Goal: Task Accomplishment & Management: Use online tool/utility

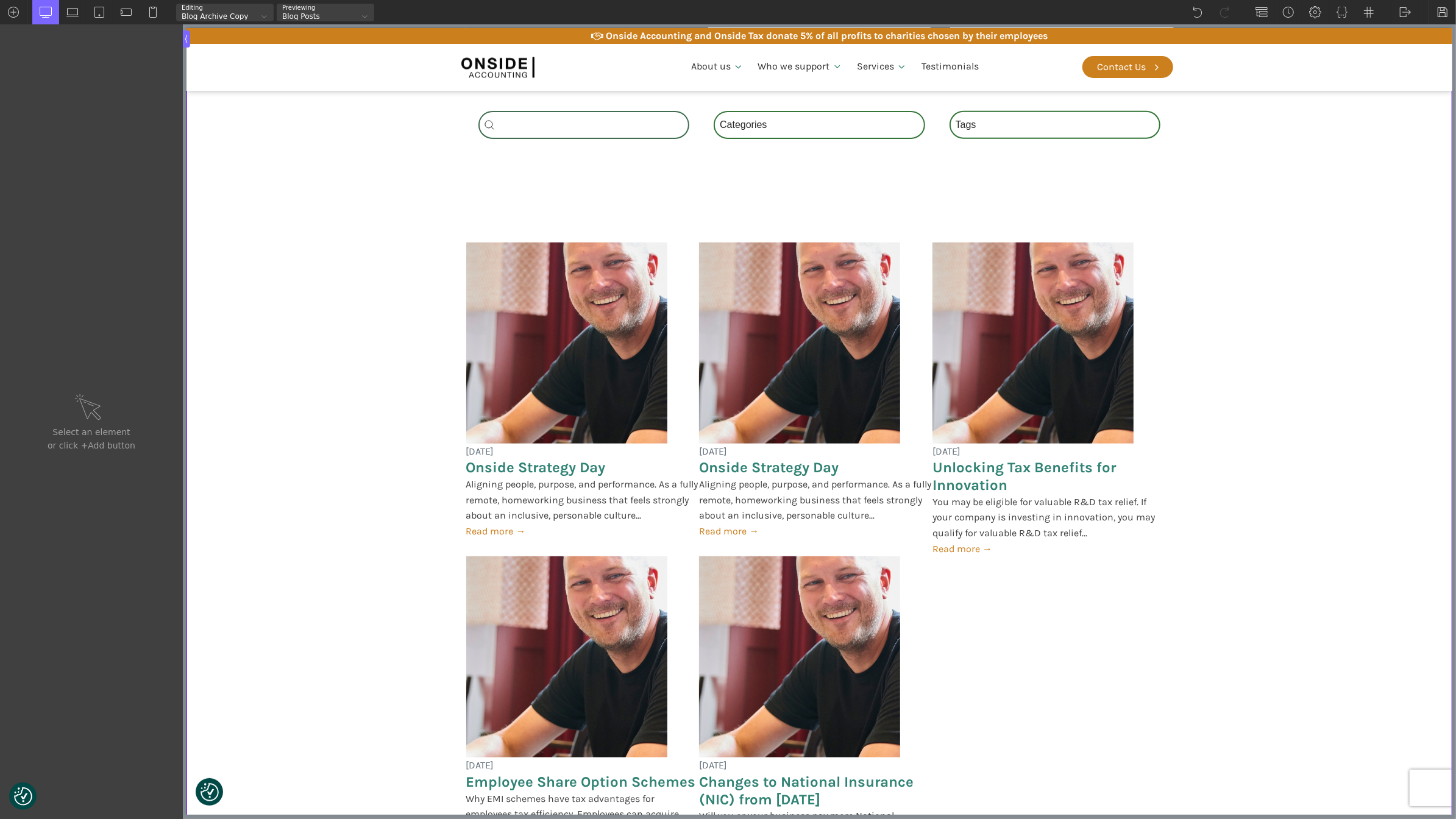
scroll to position [1137, 0]
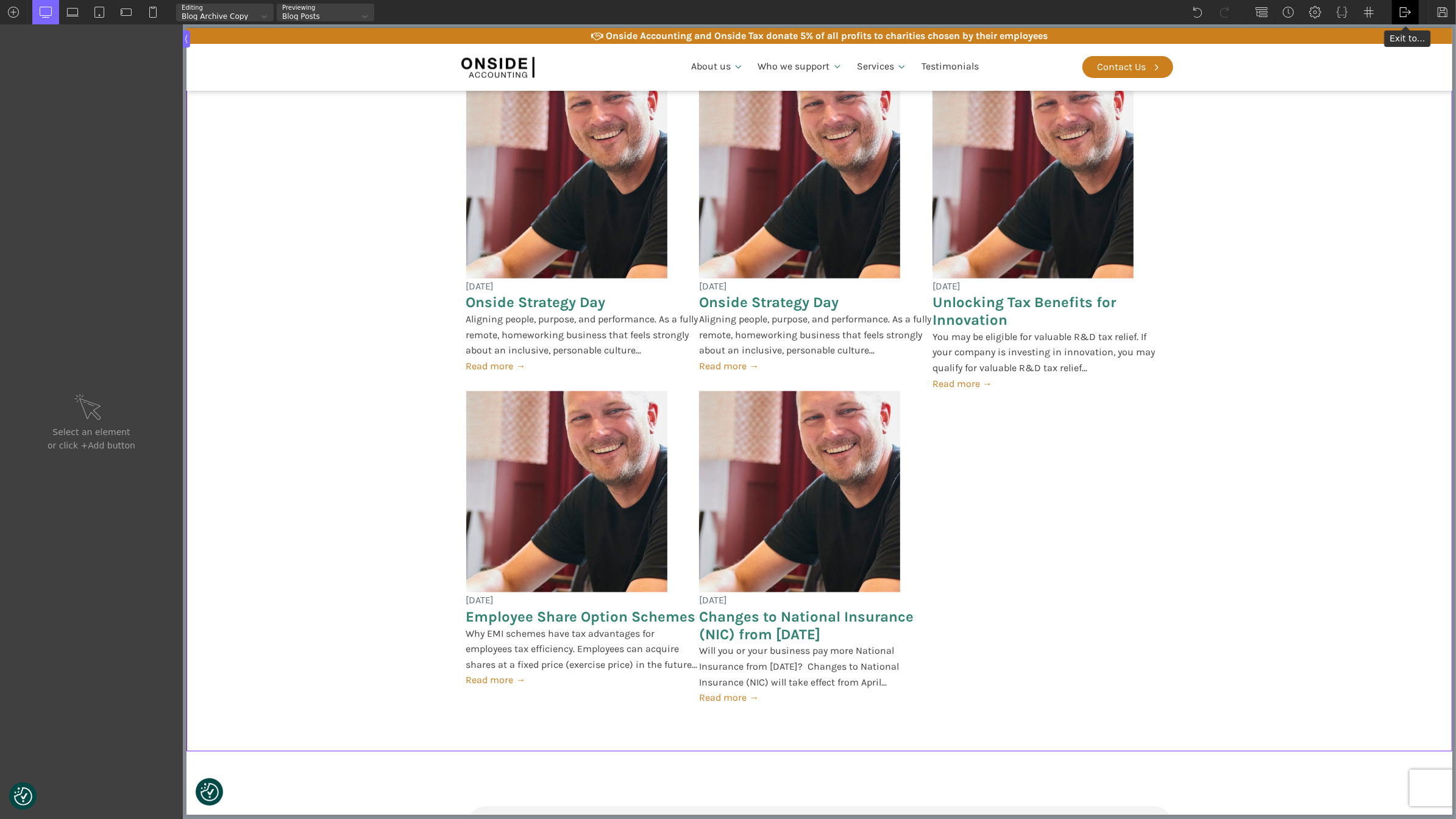
click at [1400, 9] on img at bounding box center [1405, 12] width 12 height 12
click at [1407, 44] on link "Frontend" at bounding box center [1417, 51] width 52 height 20
click at [1433, 9] on div at bounding box center [1442, 12] width 28 height 25
click at [1398, 18] on div "WP Admin [GEOGRAPHIC_DATA] [GEOGRAPHIC_DATA]" at bounding box center [1405, 12] width 27 height 25
click at [1404, 55] on link "Frontend" at bounding box center [1417, 51] width 52 height 20
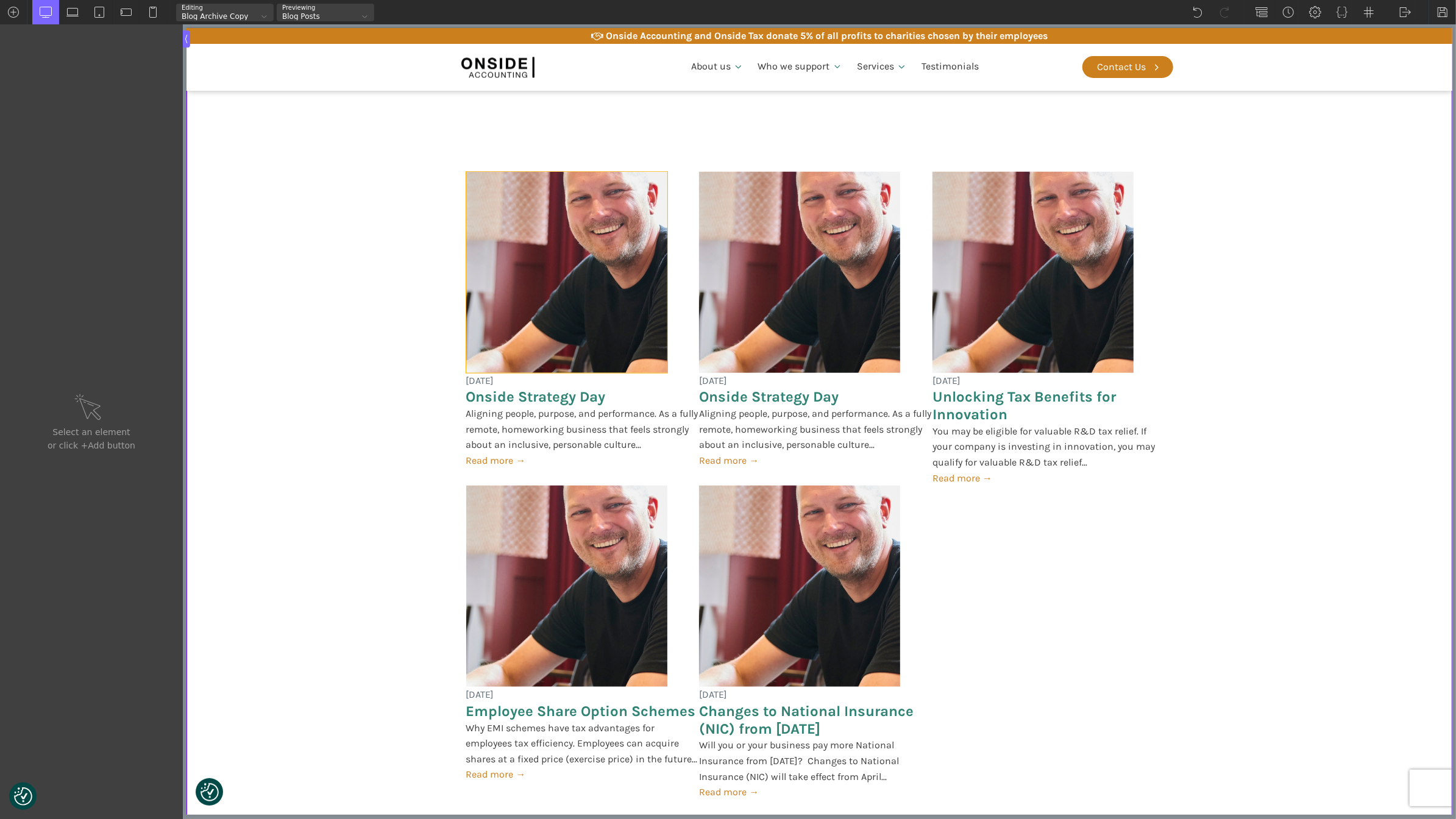
scroll to position [994, 0]
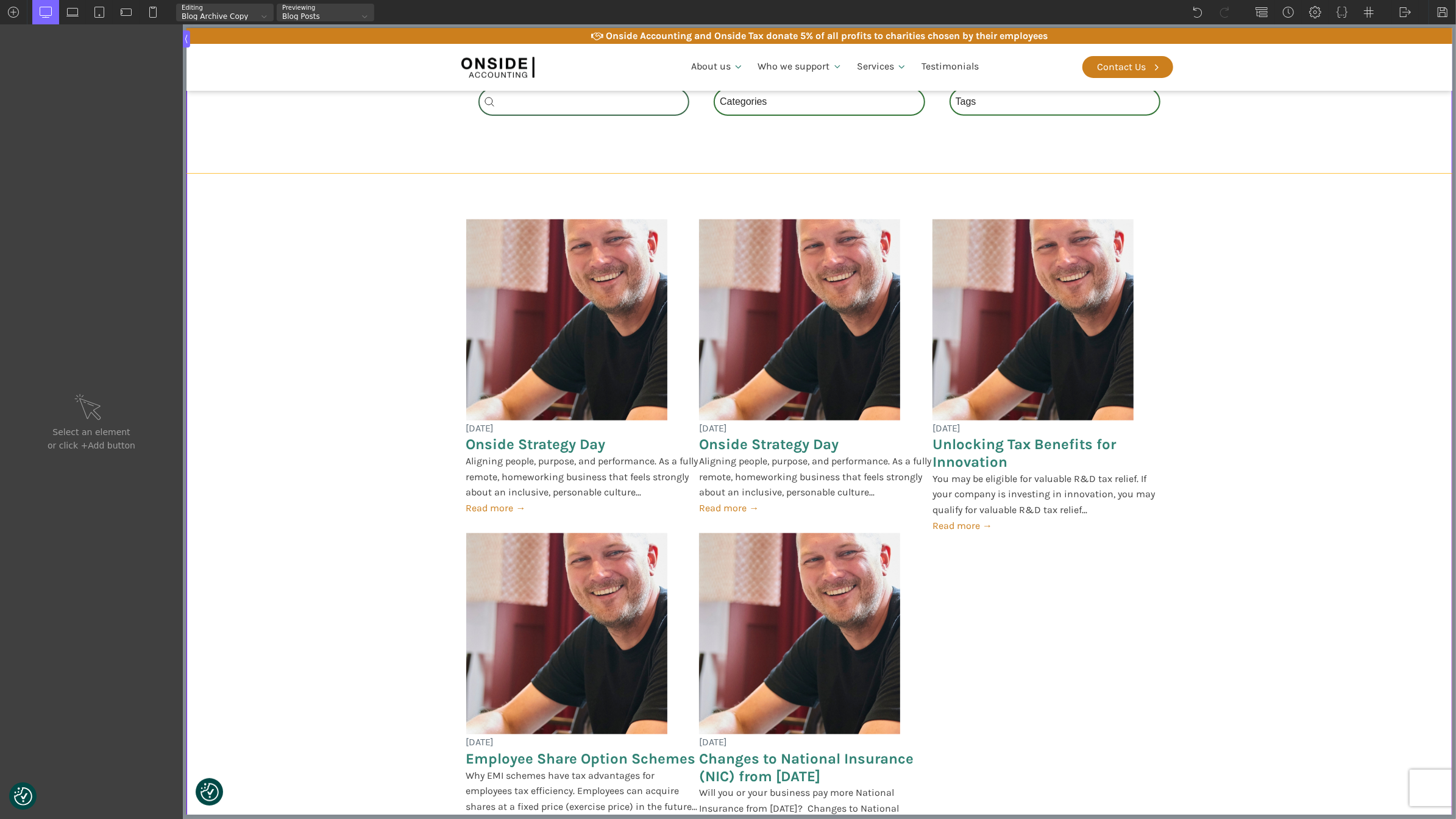
click at [549, 204] on div "[DATE] Onside Strategy Day Aligning people, purpose, and performance. As a full…" at bounding box center [818, 533] width 731 height 719
type input "section-336-488"
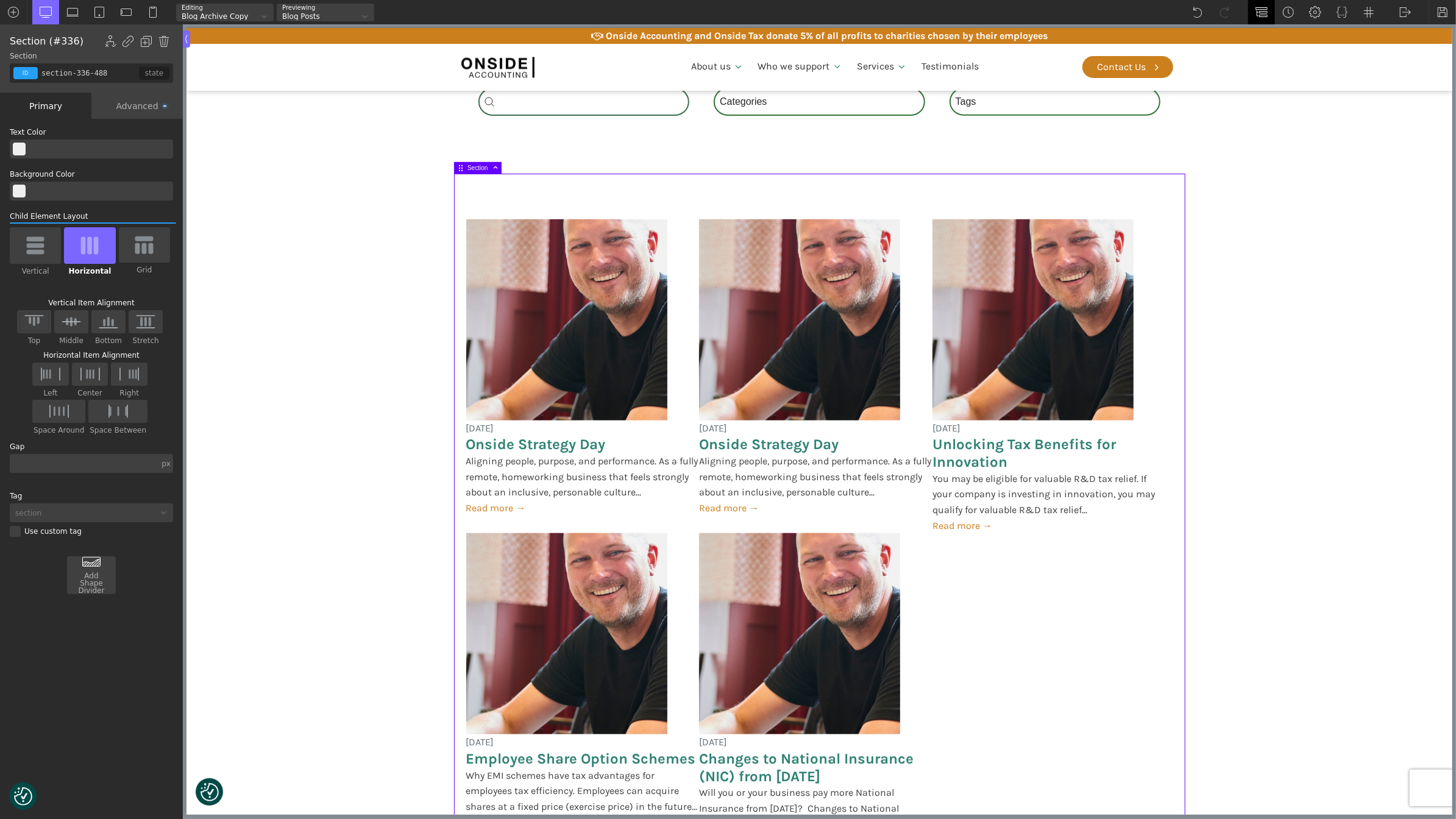
click at [1255, 4] on div at bounding box center [1261, 12] width 27 height 25
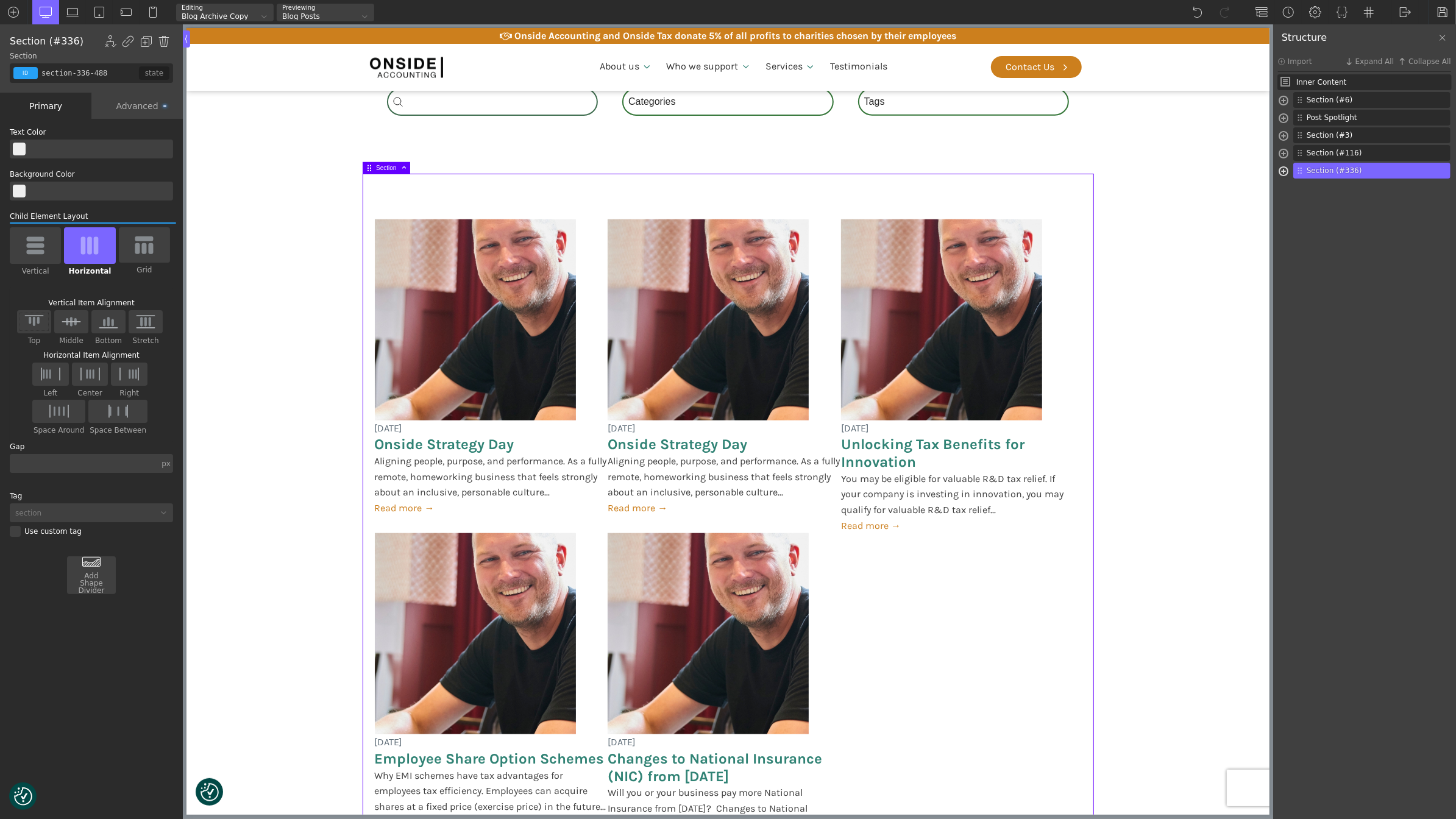
click at [1287, 168] on span at bounding box center [1283, 172] width 9 height 14
click at [1324, 191] on span "Repeater (#278)" at bounding box center [1360, 188] width 93 height 11
type input "posts-grid"
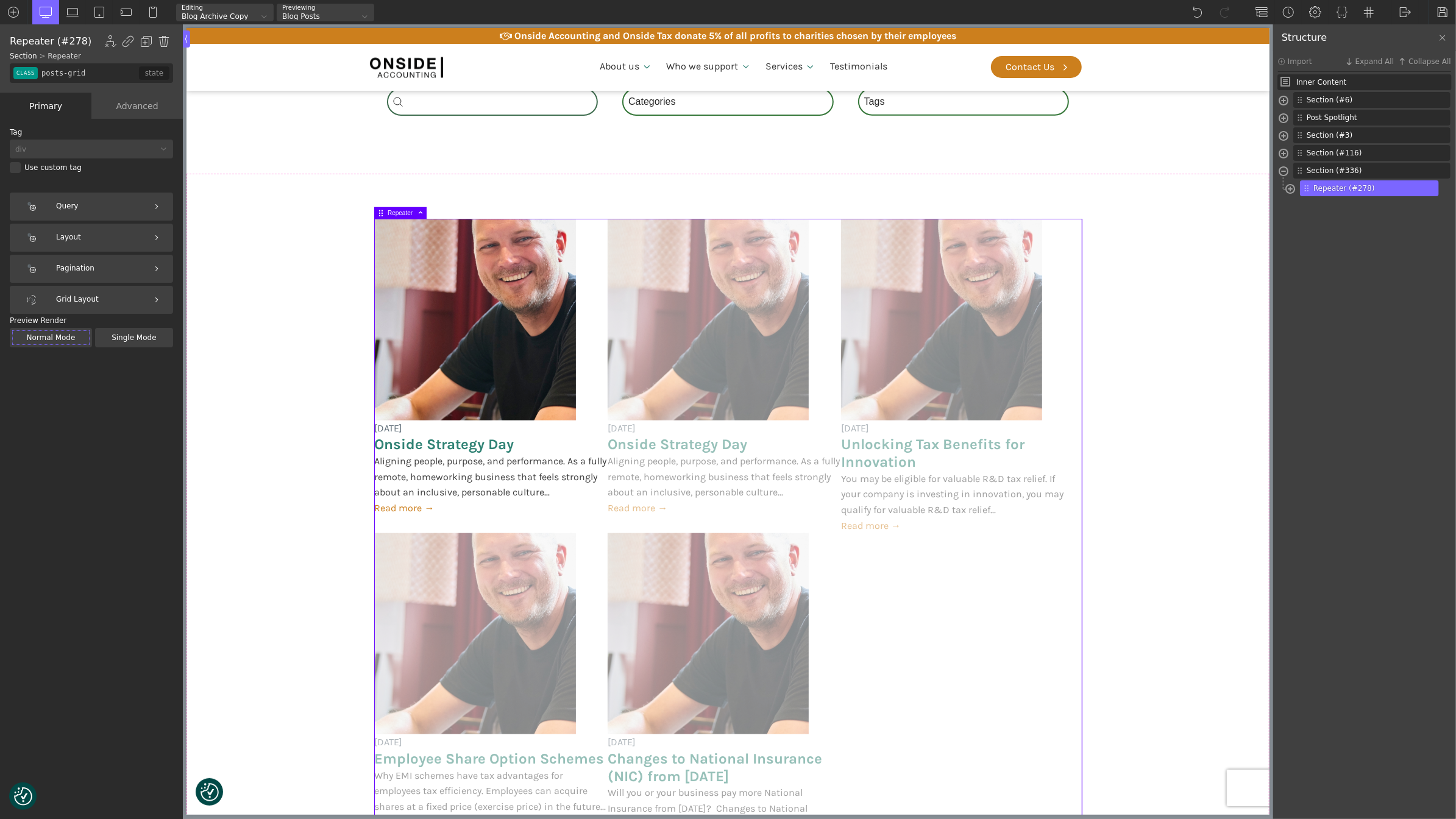
click at [121, 101] on div "Advanced" at bounding box center [137, 105] width 92 height 26
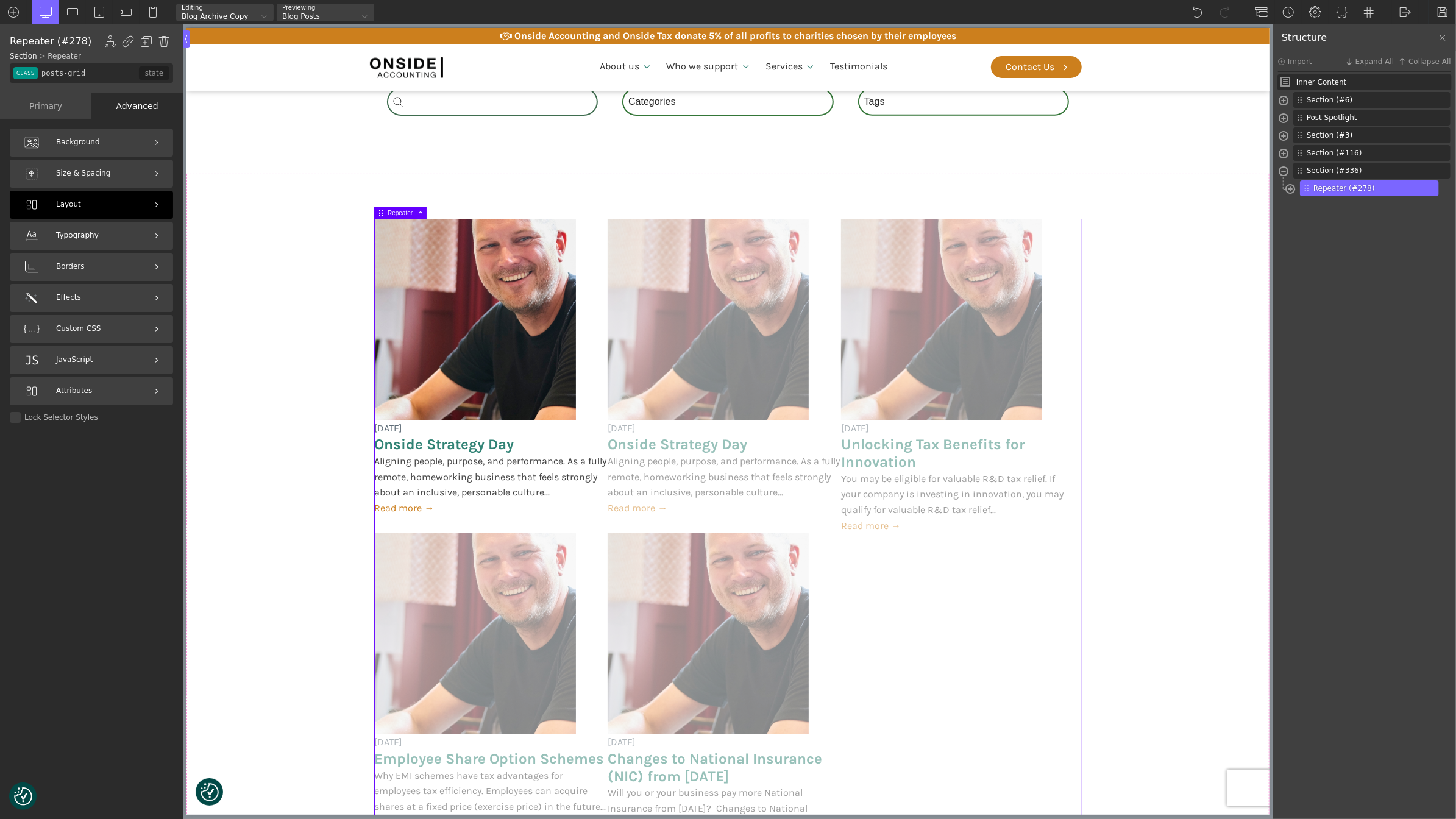
click at [103, 205] on div "Layout" at bounding box center [91, 204] width 164 height 28
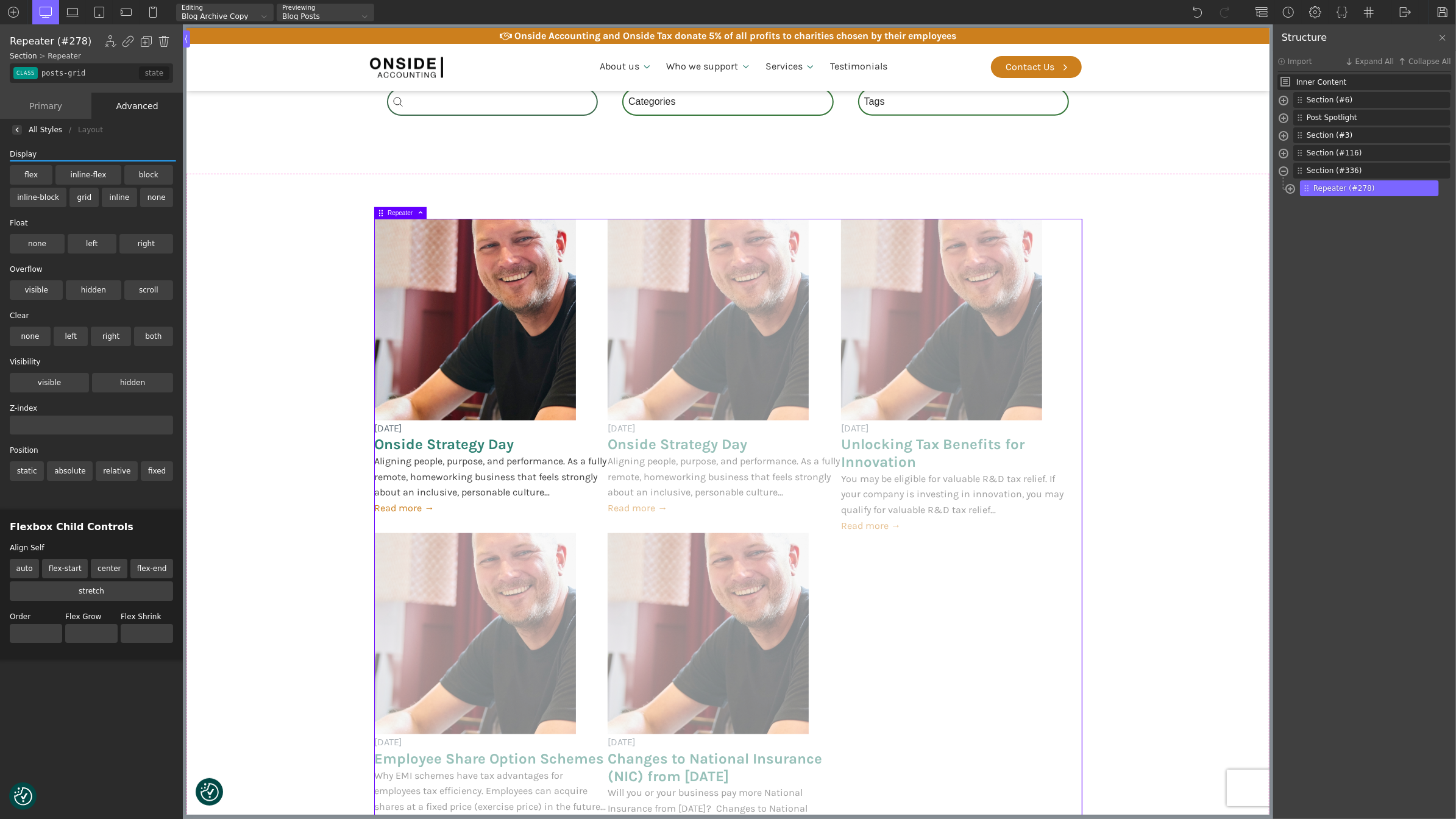
click at [15, 131] on img at bounding box center [17, 129] width 5 height 5
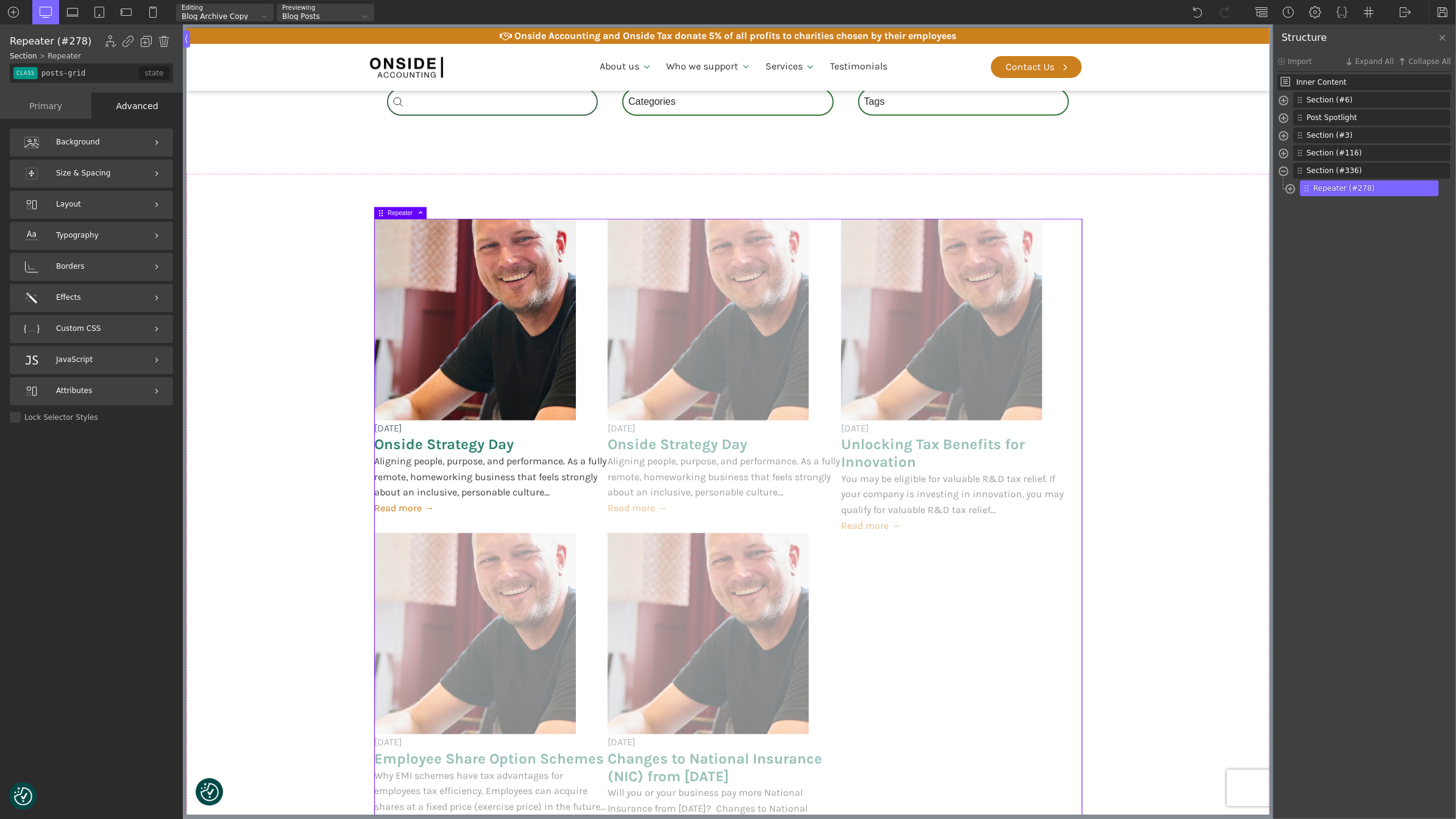
click at [35, 113] on div "Primary" at bounding box center [46, 105] width 92 height 26
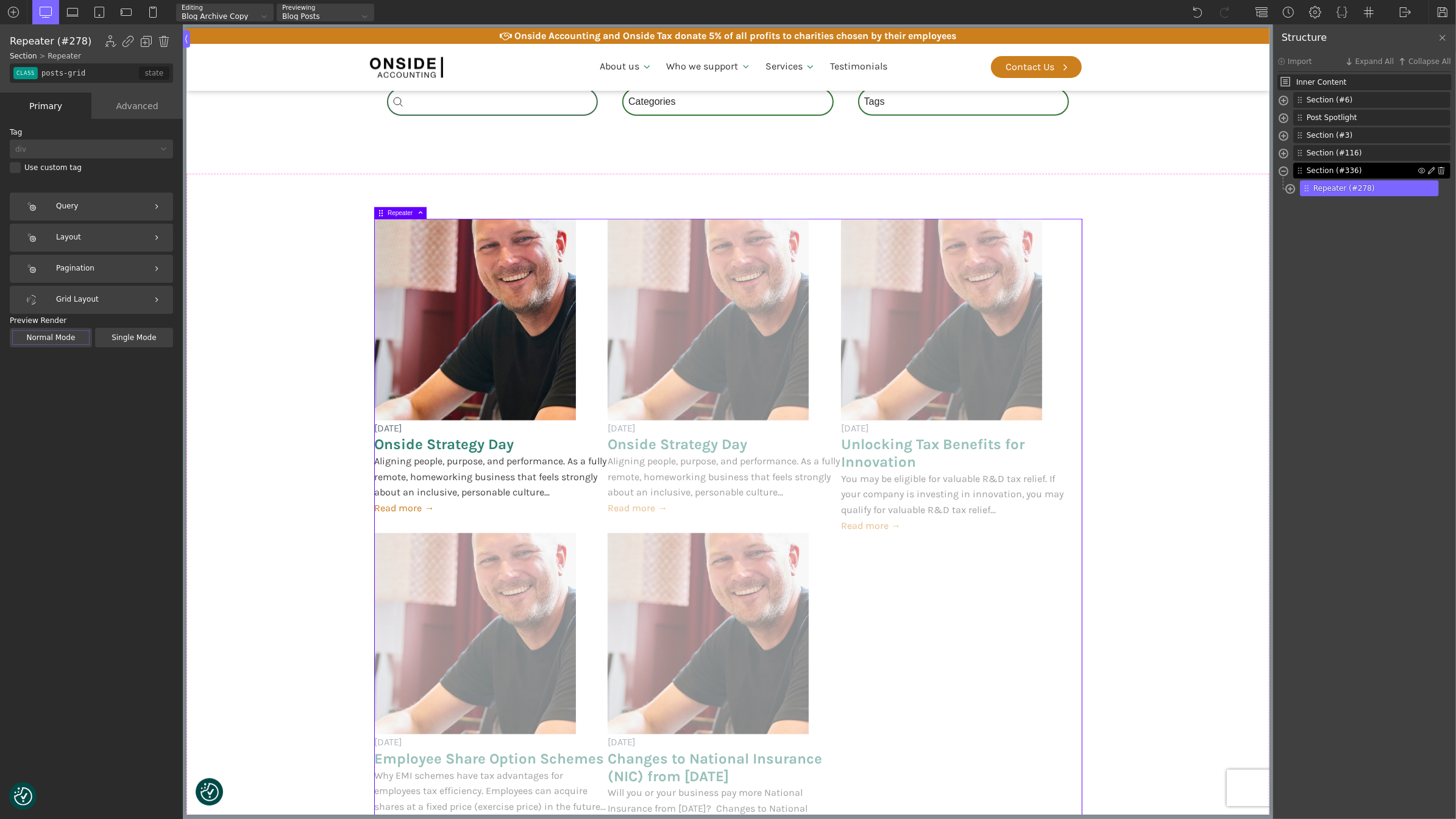
click at [1324, 172] on span "Section (#336)" at bounding box center [1361, 170] width 111 height 11
type input "section-336-488"
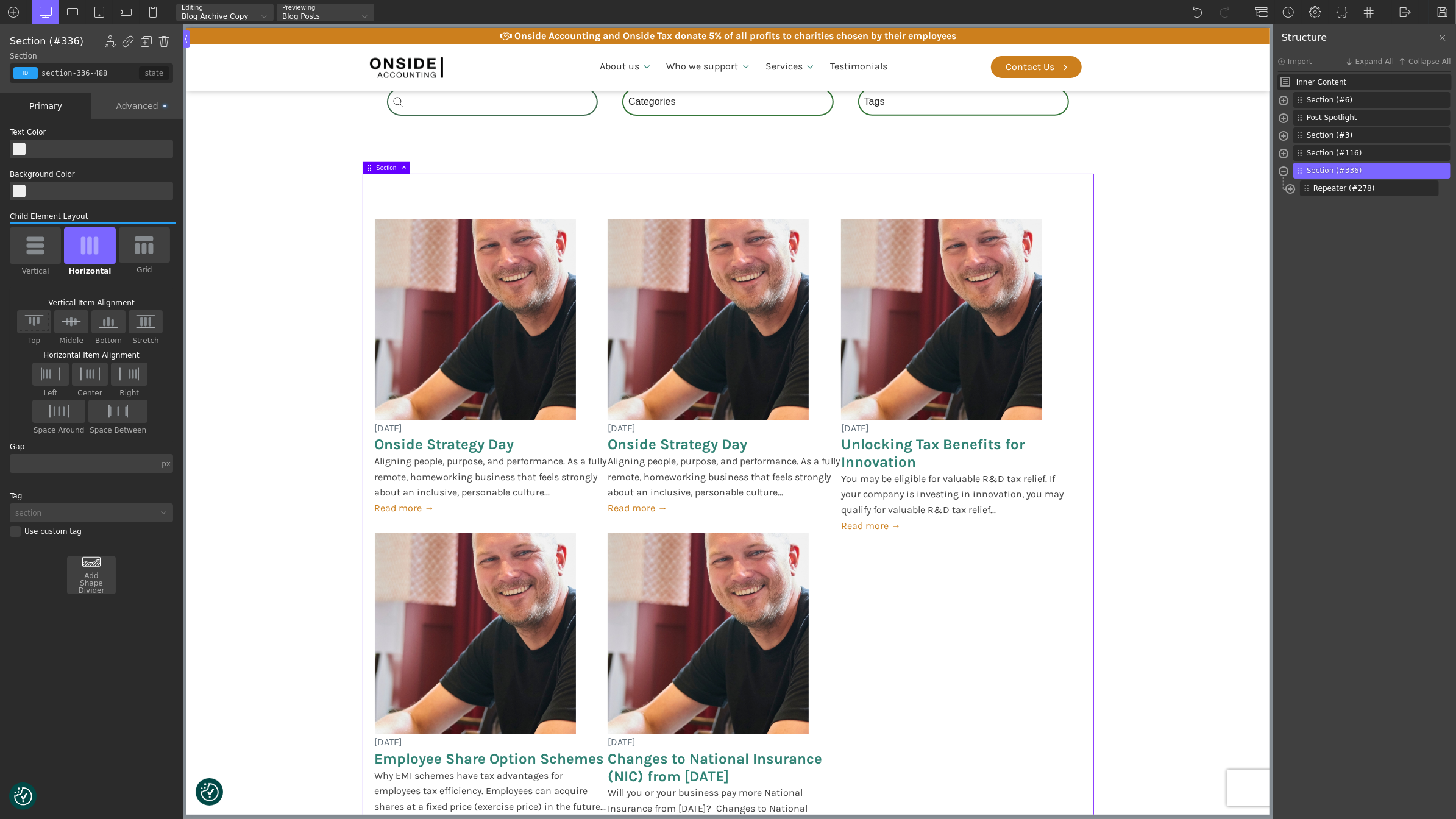
click at [148, 322] on img at bounding box center [145, 321] width 25 height 16
click at [0, 0] on input "Stretch" at bounding box center [0, 0] width 0 height 0
click at [1336, 188] on span "Repeater (#278)" at bounding box center [1360, 188] width 93 height 11
type input "posts-grid"
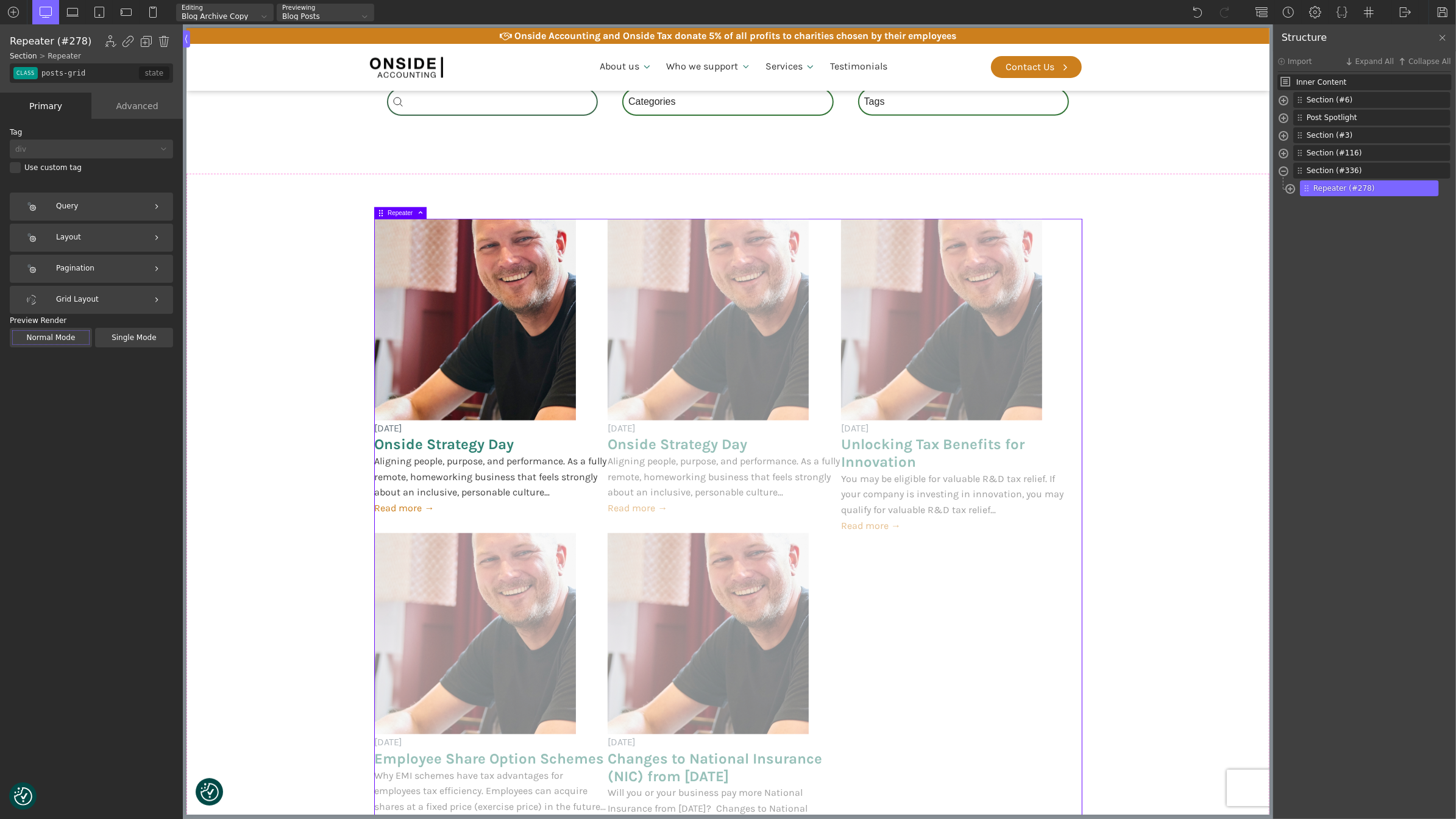
click at [113, 239] on div "Layout" at bounding box center [91, 237] width 164 height 28
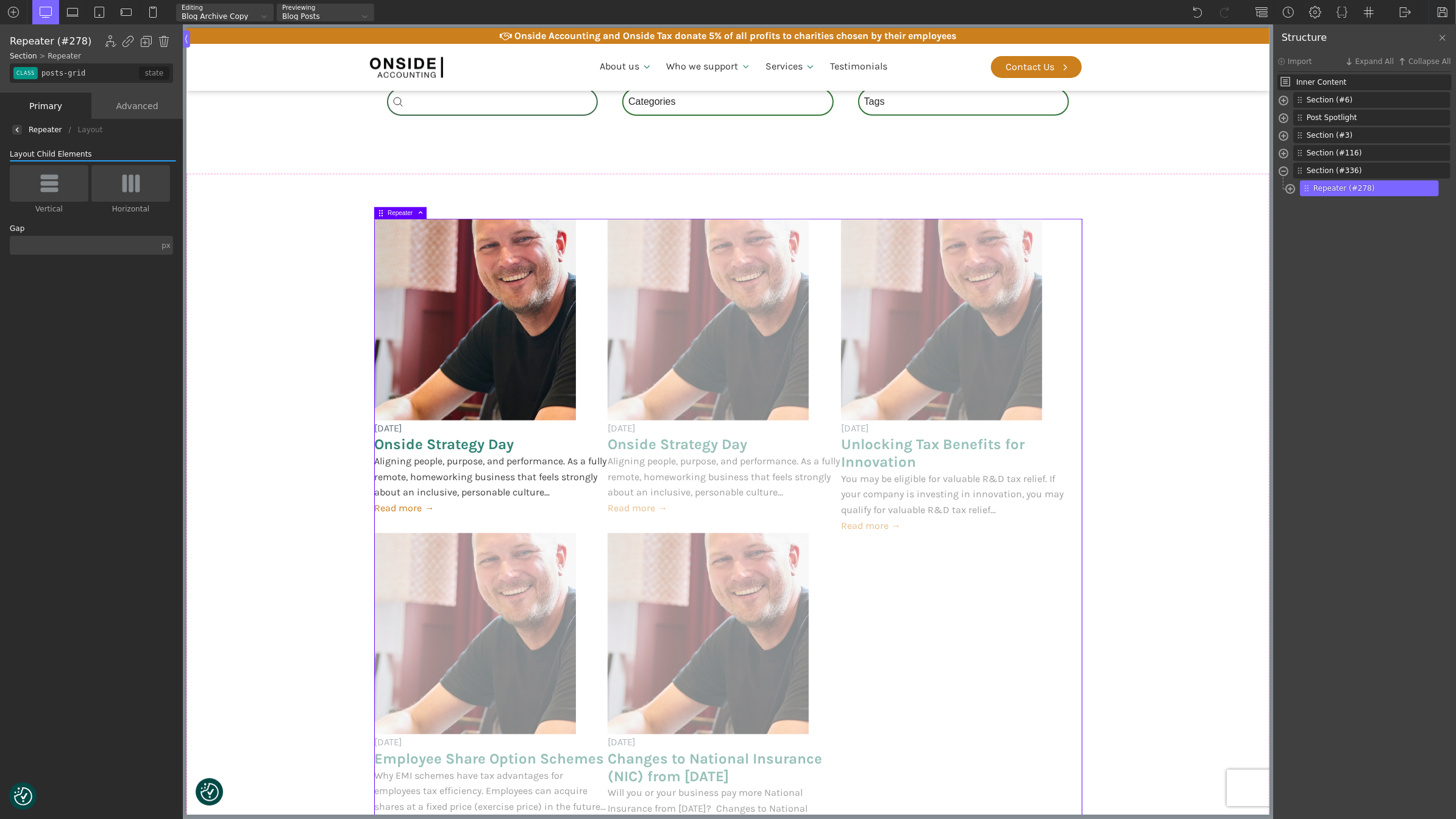
click at [57, 193] on img at bounding box center [49, 183] width 25 height 20
click at [0, 0] on input "Vertical" at bounding box center [0, 0] width 0 height 0
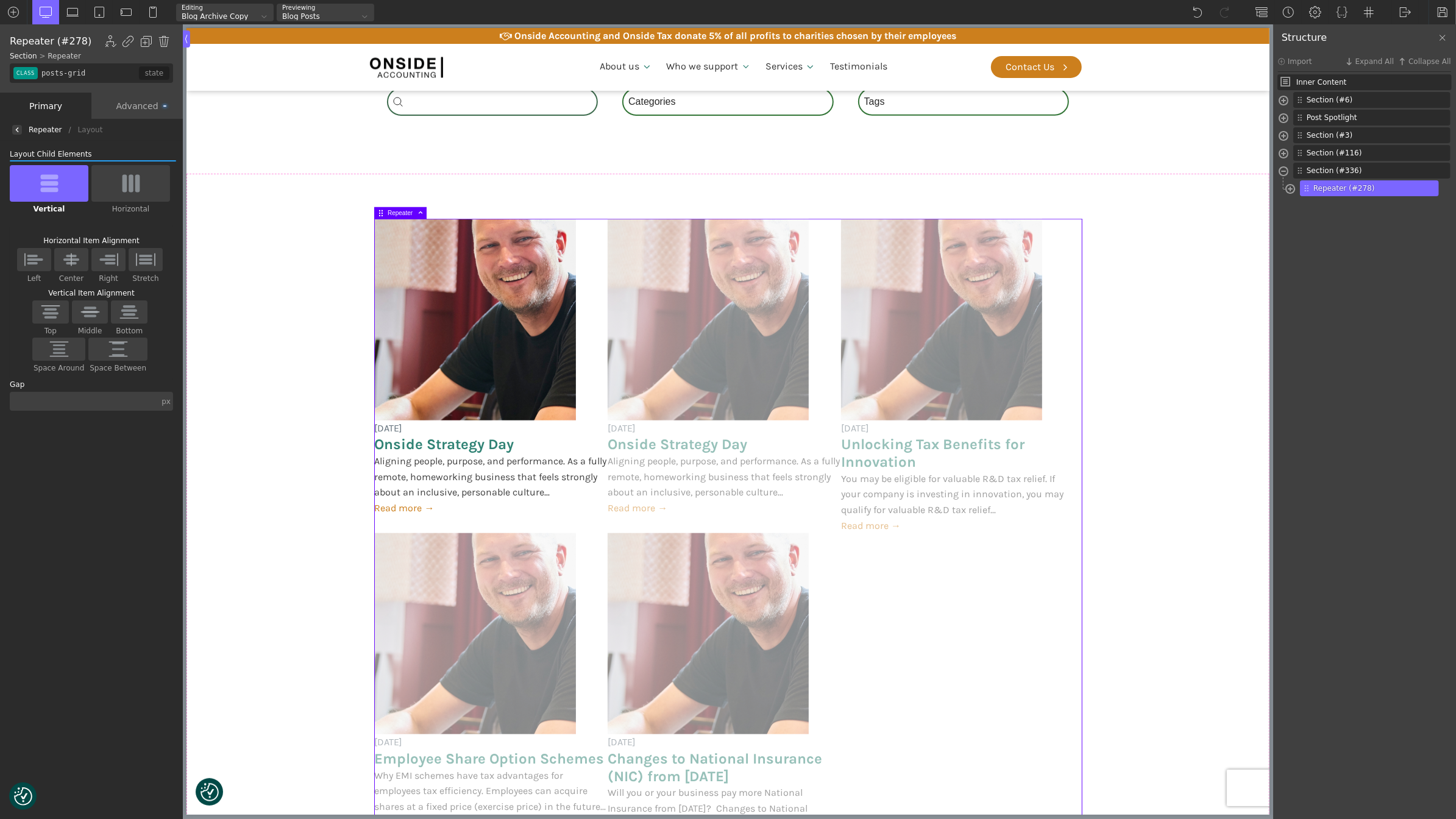
click at [151, 263] on img at bounding box center [145, 260] width 25 height 16
click at [0, 0] on input "Stretch" at bounding box center [0, 0] width 0 height 0
click at [1335, 163] on div "Section (#336) Repeater (#278) Post Card Image (#285) Div (#341)" at bounding box center [1372, 180] width 159 height 36
click at [1338, 169] on span "Section (#336)" at bounding box center [1361, 170] width 111 height 11
type input "section-336-488"
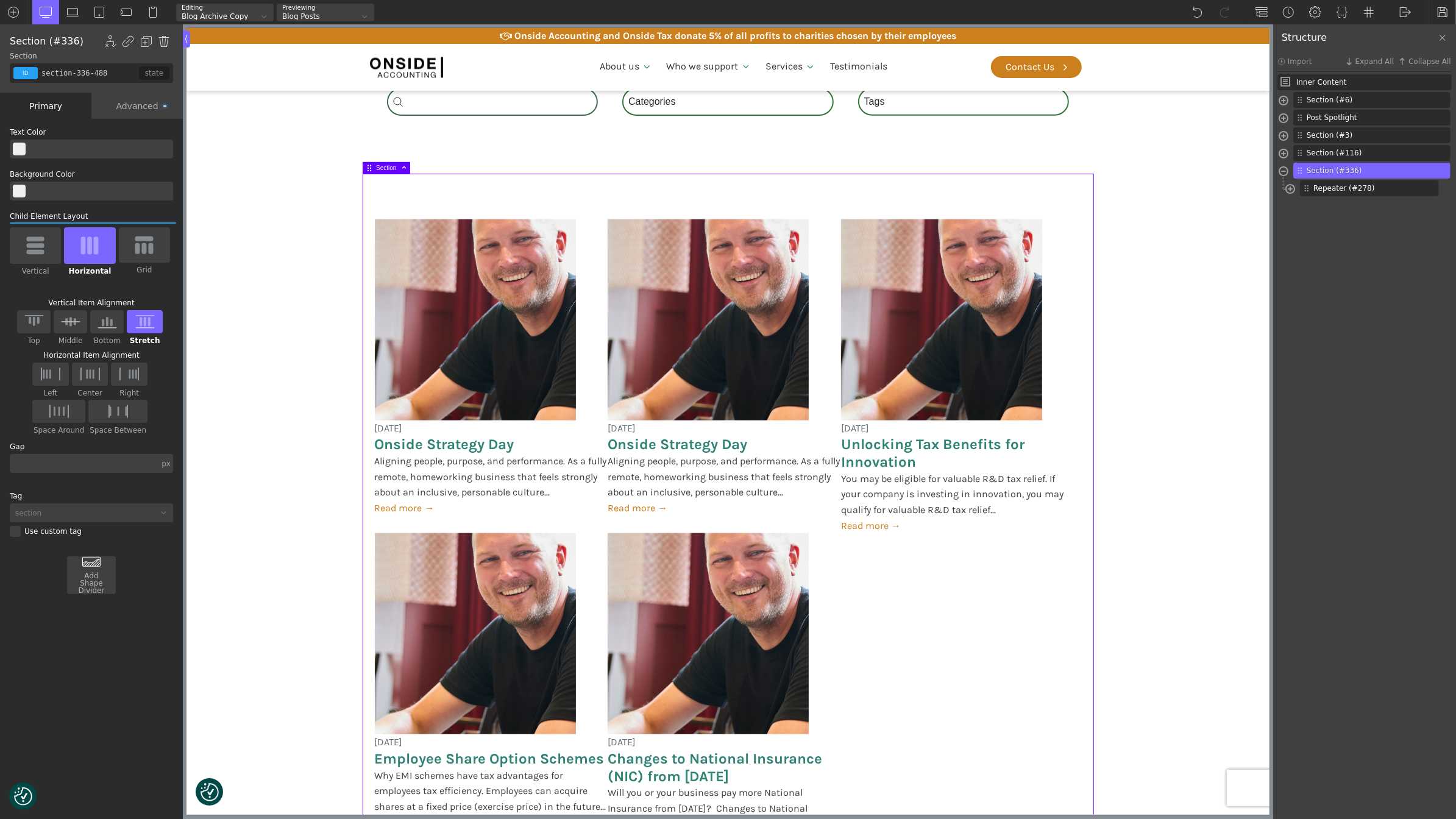
click at [152, 327] on img at bounding box center [145, 321] width 25 height 16
click at [0, 0] on input "Stretch" at bounding box center [0, 0] width 0 height 0
click at [43, 239] on img at bounding box center [35, 245] width 25 height 20
click at [0, 0] on input "Vertical" at bounding box center [0, 0] width 0 height 0
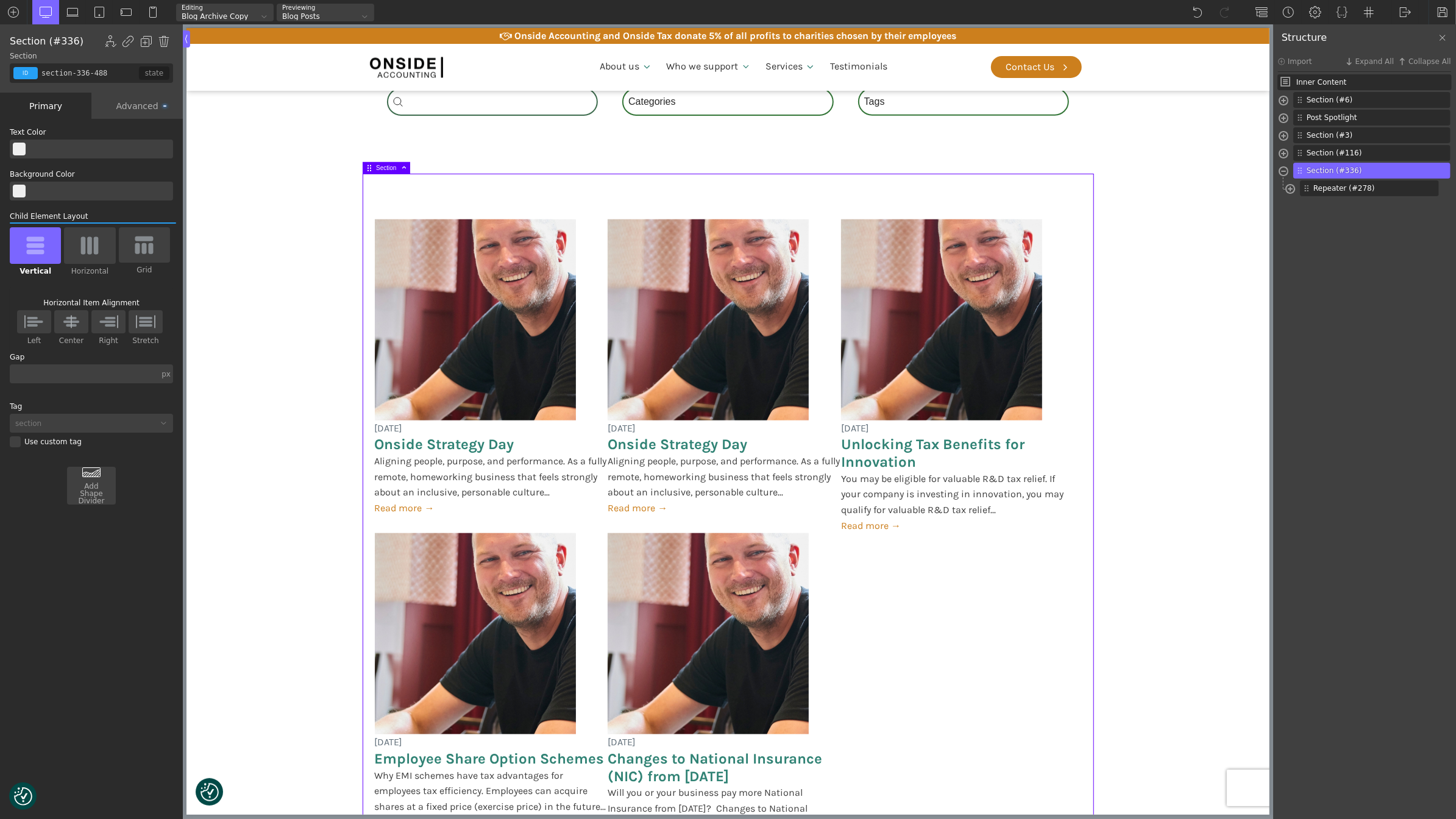
click at [152, 324] on img at bounding box center [145, 321] width 25 height 16
click at [0, 0] on input "Stretch" at bounding box center [0, 0] width 0 height 0
click at [152, 324] on img at bounding box center [145, 321] width 25 height 16
click at [0, 0] on input "Stretch" at bounding box center [0, 0] width 0 height 0
click at [33, 237] on img at bounding box center [35, 245] width 25 height 20
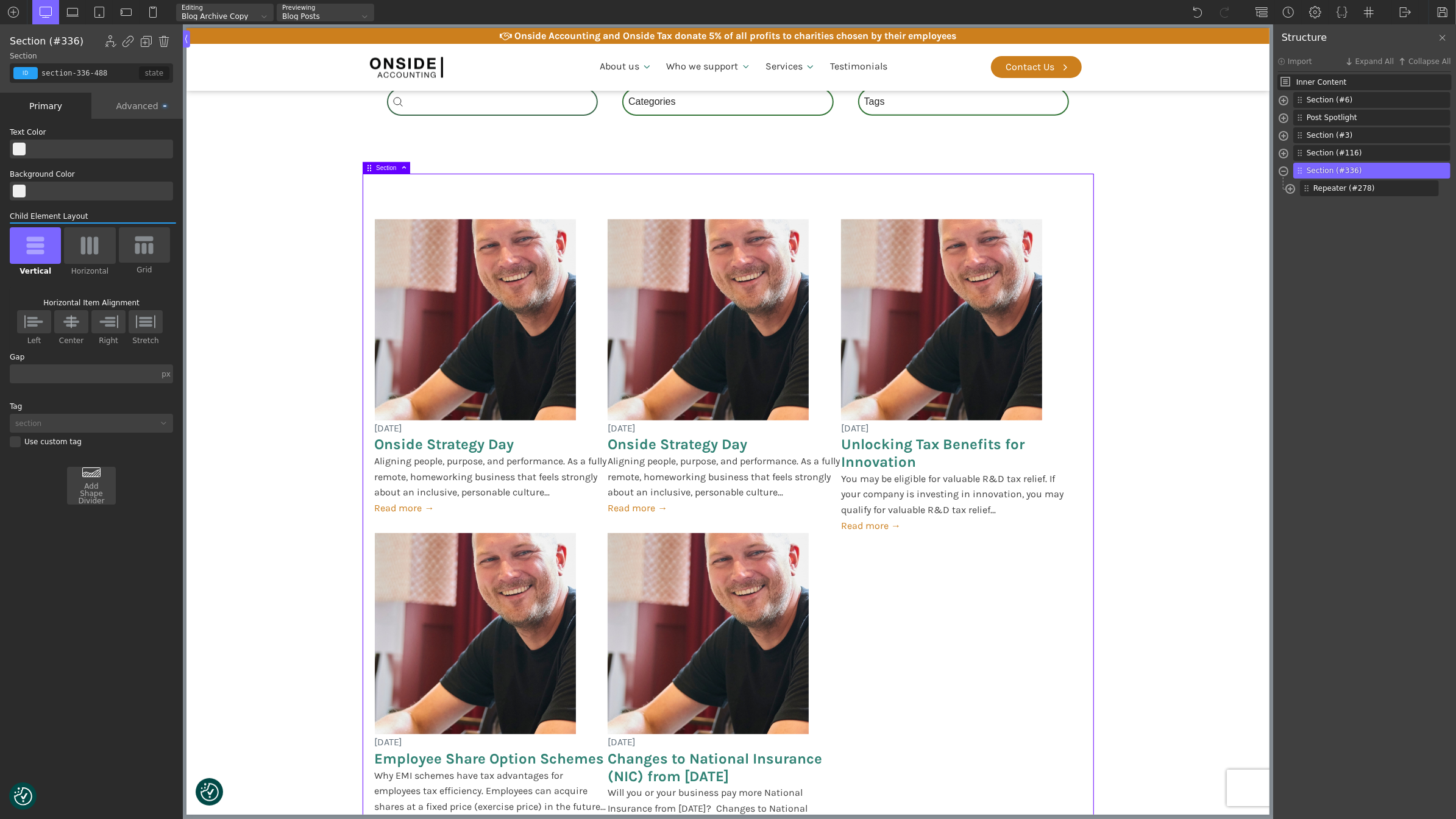
click at [0, 0] on input "Vertical" at bounding box center [0, 0] width 0 height 0
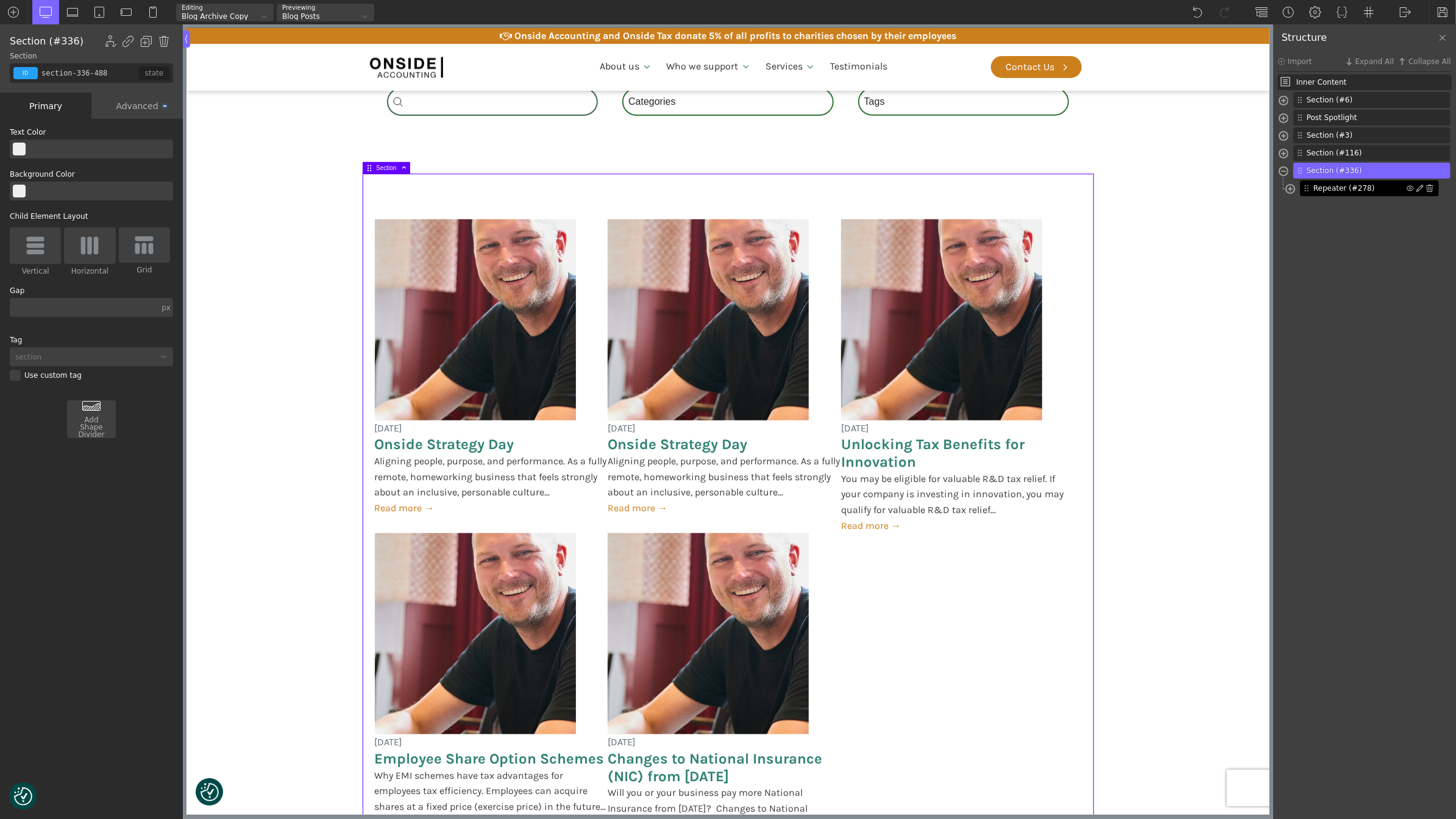
click at [1343, 193] on span "Repeater (#278)" at bounding box center [1360, 188] width 93 height 11
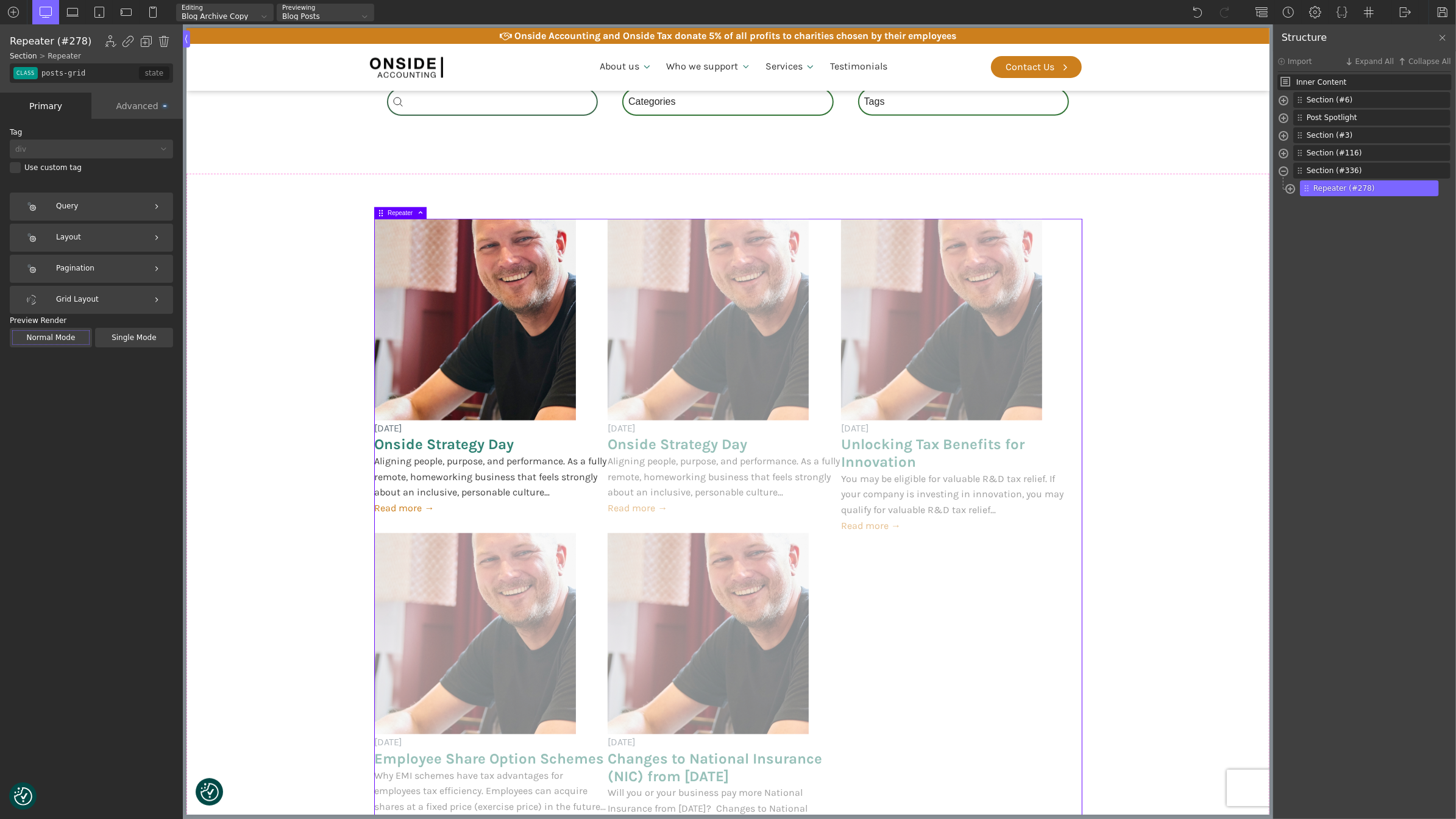
click at [131, 242] on div "Layout" at bounding box center [91, 237] width 164 height 28
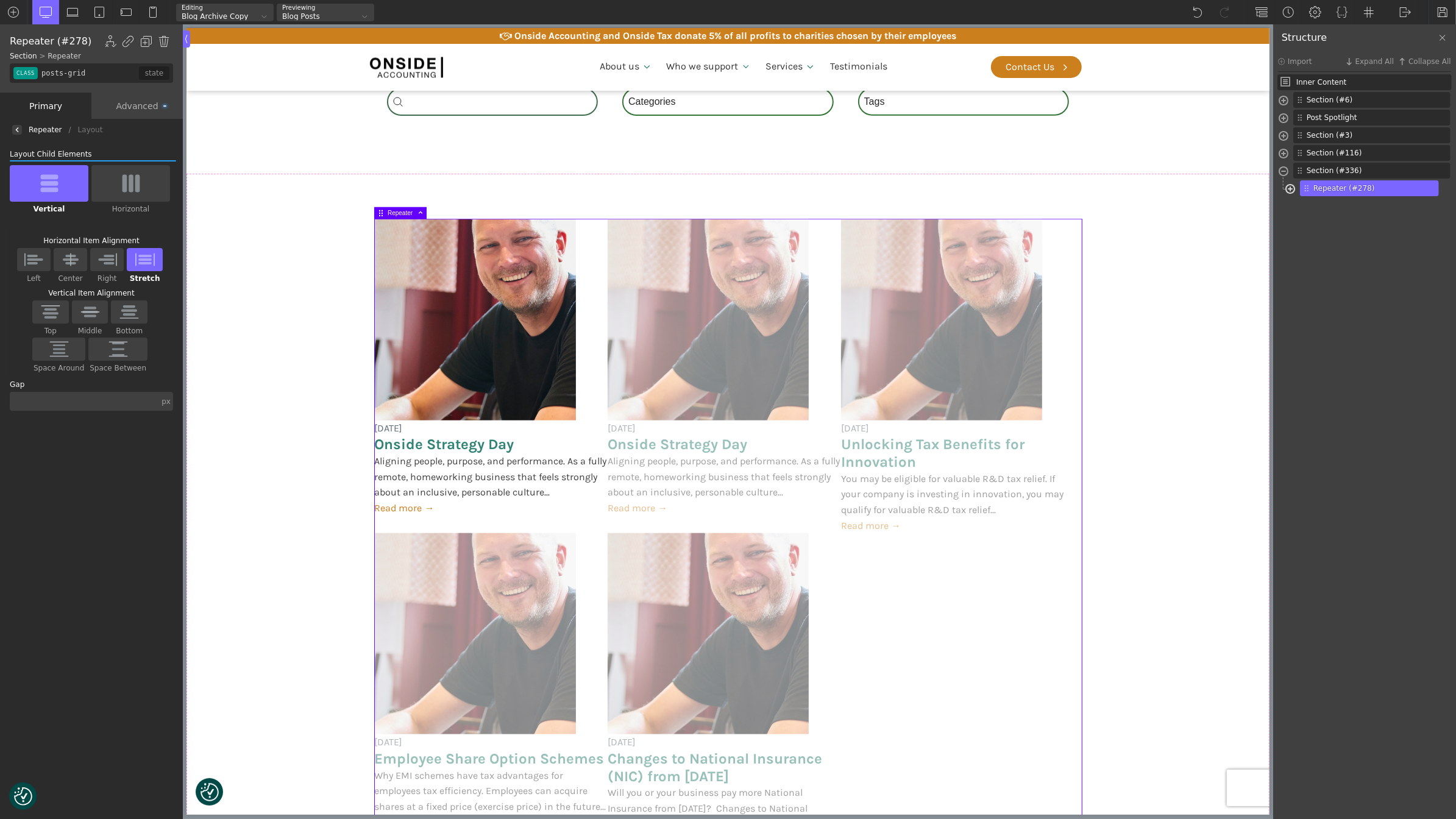
click at [1288, 189] on span at bounding box center [1289, 190] width 9 height 14
click at [1340, 210] on span "Post Card" at bounding box center [1367, 206] width 116 height 11
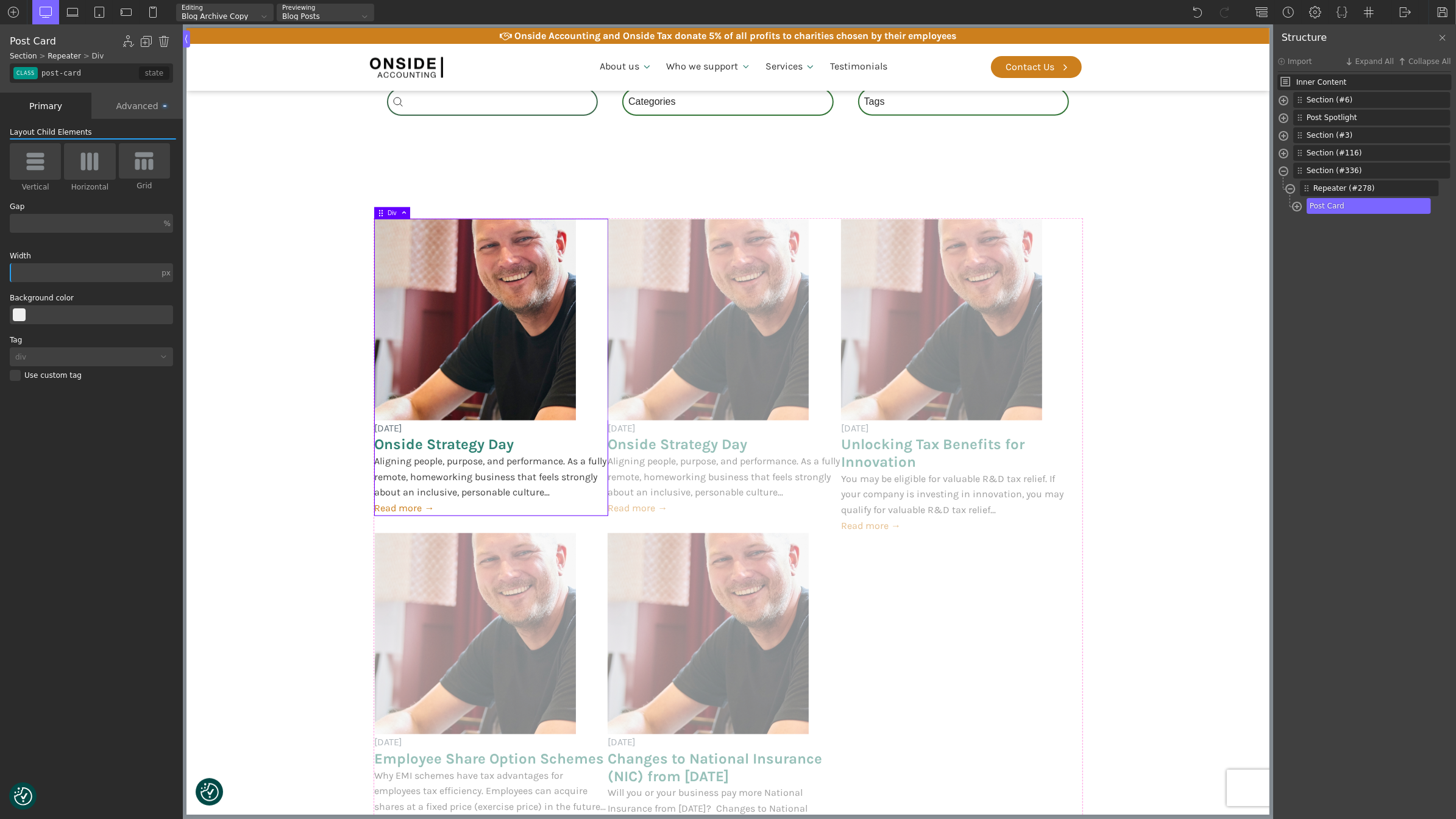
click at [152, 103] on div "Advanced" at bounding box center [137, 105] width 92 height 26
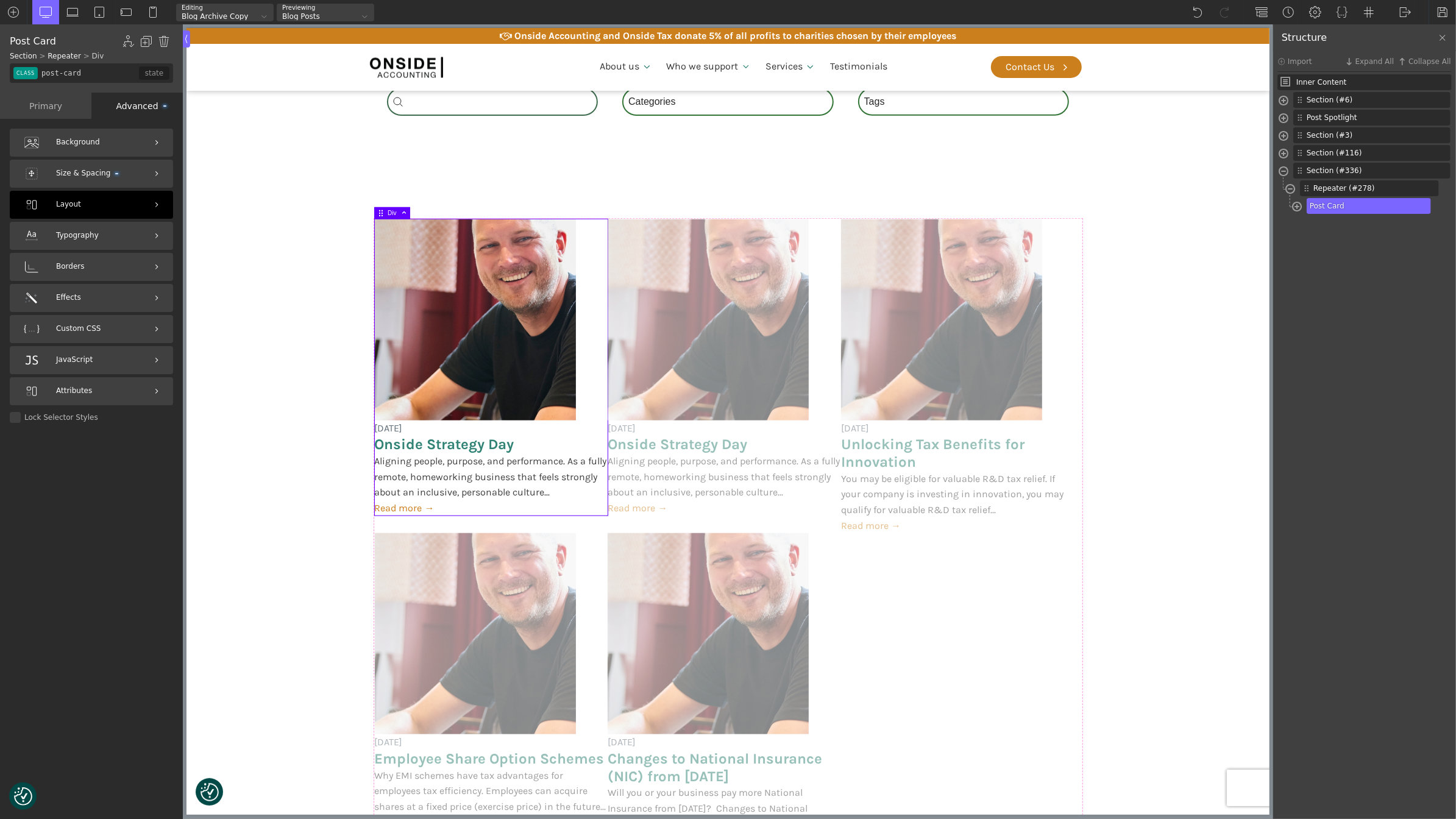
click at [113, 196] on div "Layout" at bounding box center [91, 204] width 164 height 28
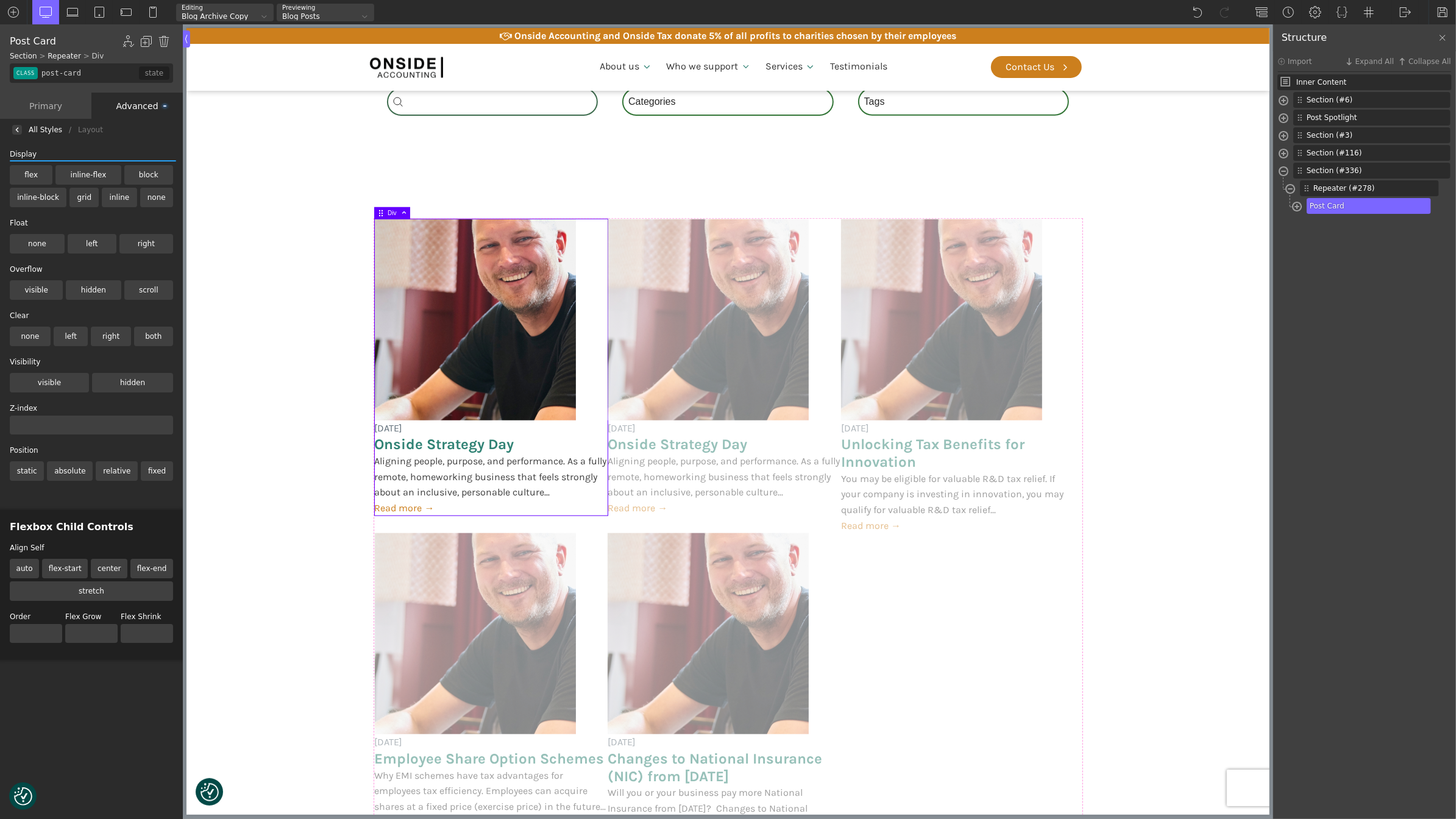
click at [117, 465] on label "relative" at bounding box center [117, 471] width 42 height 20
click at [0, 0] on input "relative" at bounding box center [0, 0] width 0 height 0
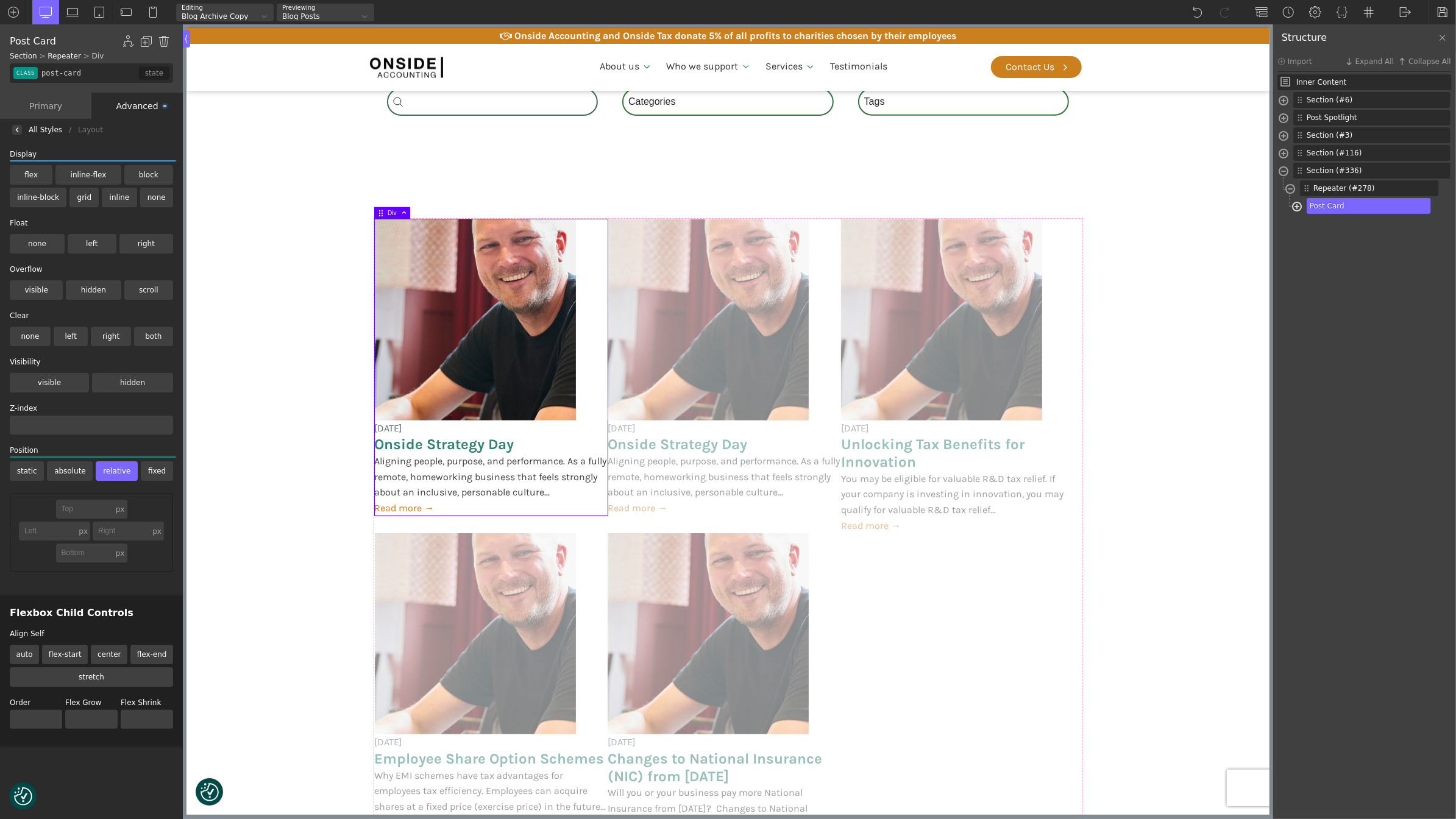
click at [1299, 204] on span at bounding box center [1296, 207] width 9 height 14
type input "post-footer"
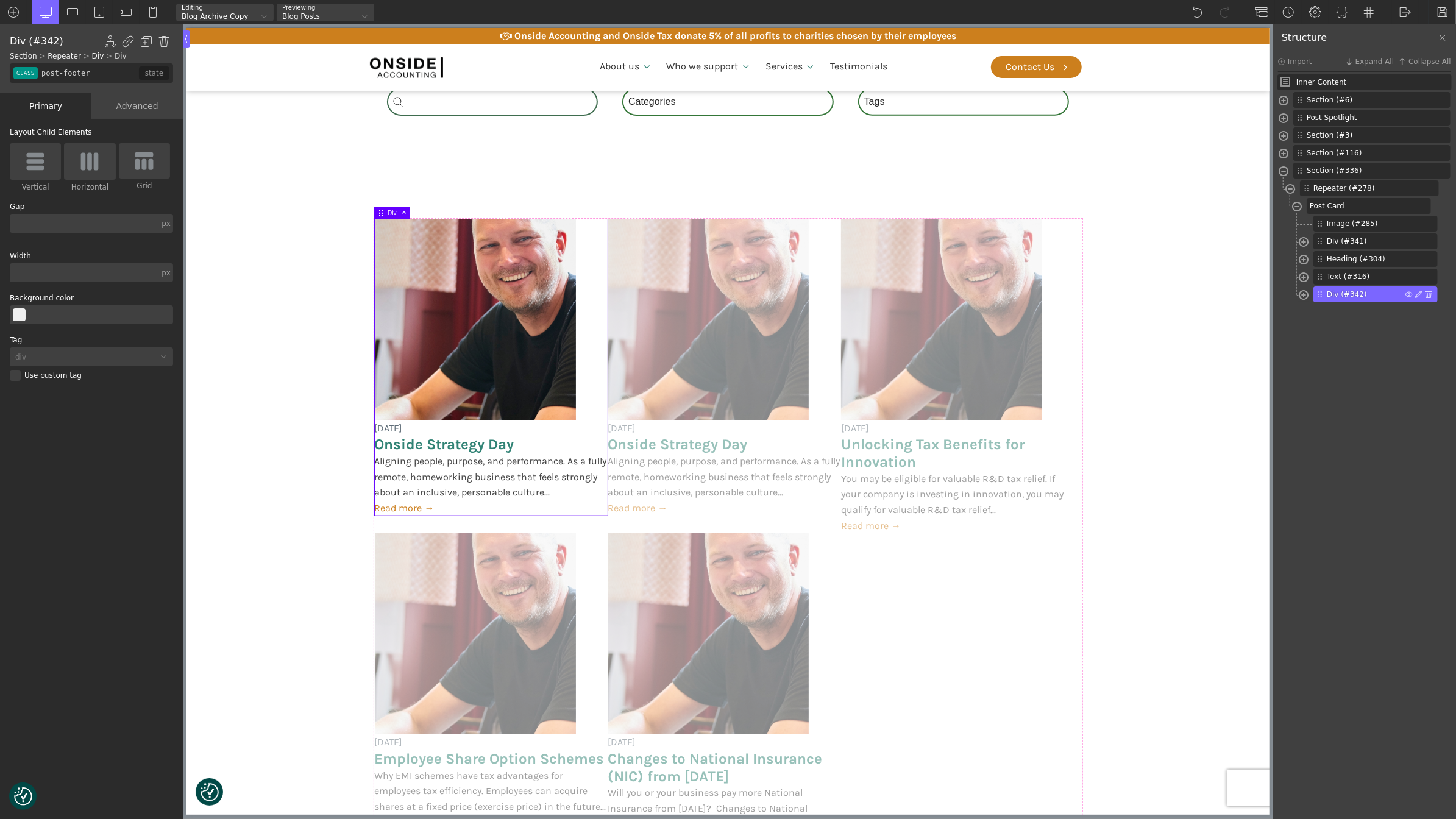
click at [1348, 292] on span "Div (#342)" at bounding box center [1366, 294] width 79 height 11
click at [146, 107] on div "Advanced" at bounding box center [137, 105] width 92 height 26
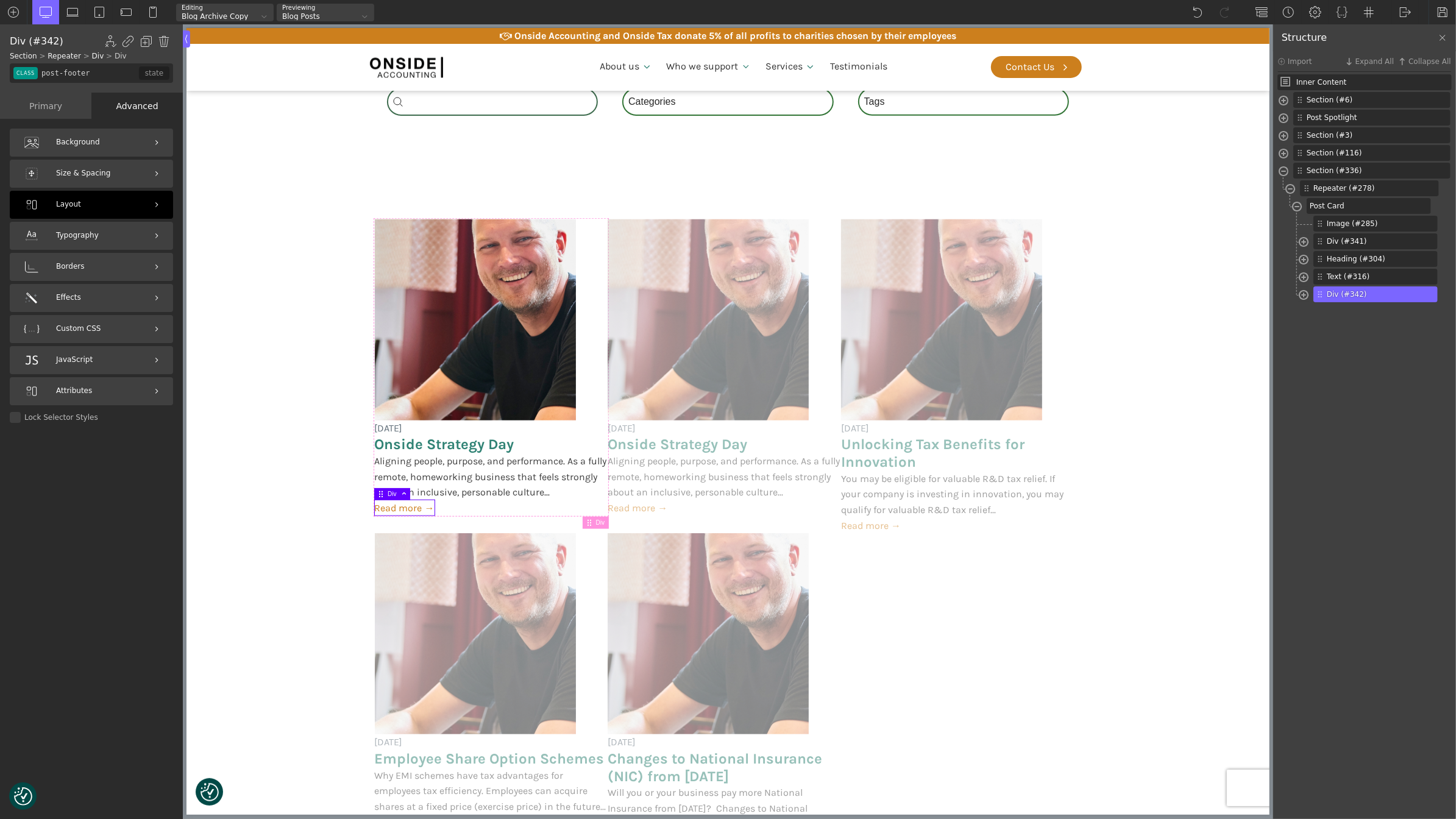
click at [104, 206] on div "Layout" at bounding box center [91, 204] width 164 height 28
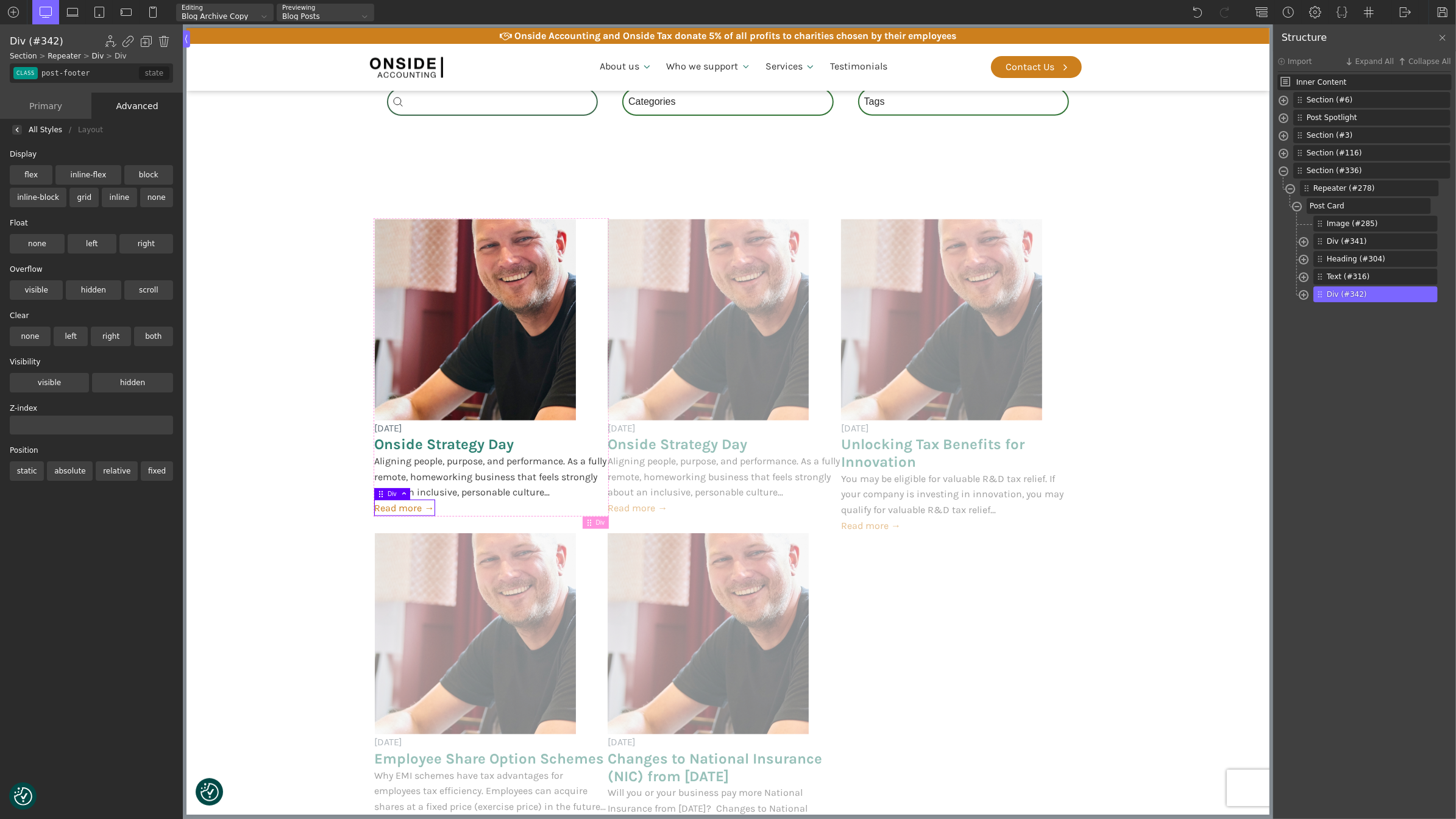
click at [76, 470] on label "absolute" at bounding box center [70, 471] width 46 height 20
click at [0, 0] on input "absolute" at bounding box center [0, 0] width 0 height 0
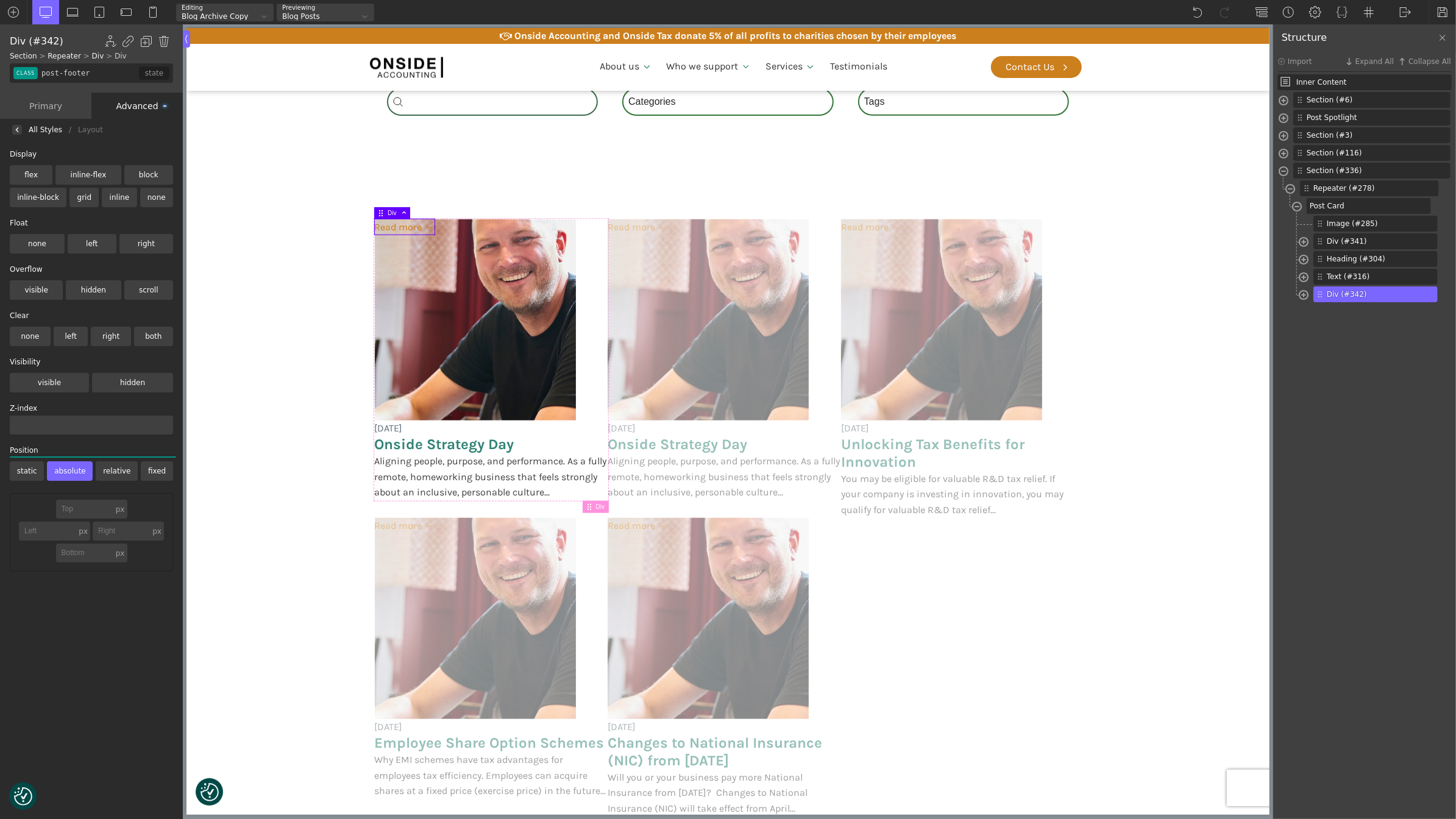
click at [92, 554] on input "text" at bounding box center [84, 553] width 57 height 19
type input "0"
click at [1305, 292] on span at bounding box center [1303, 296] width 9 height 14
click at [19, 127] on img at bounding box center [17, 129] width 5 height 5
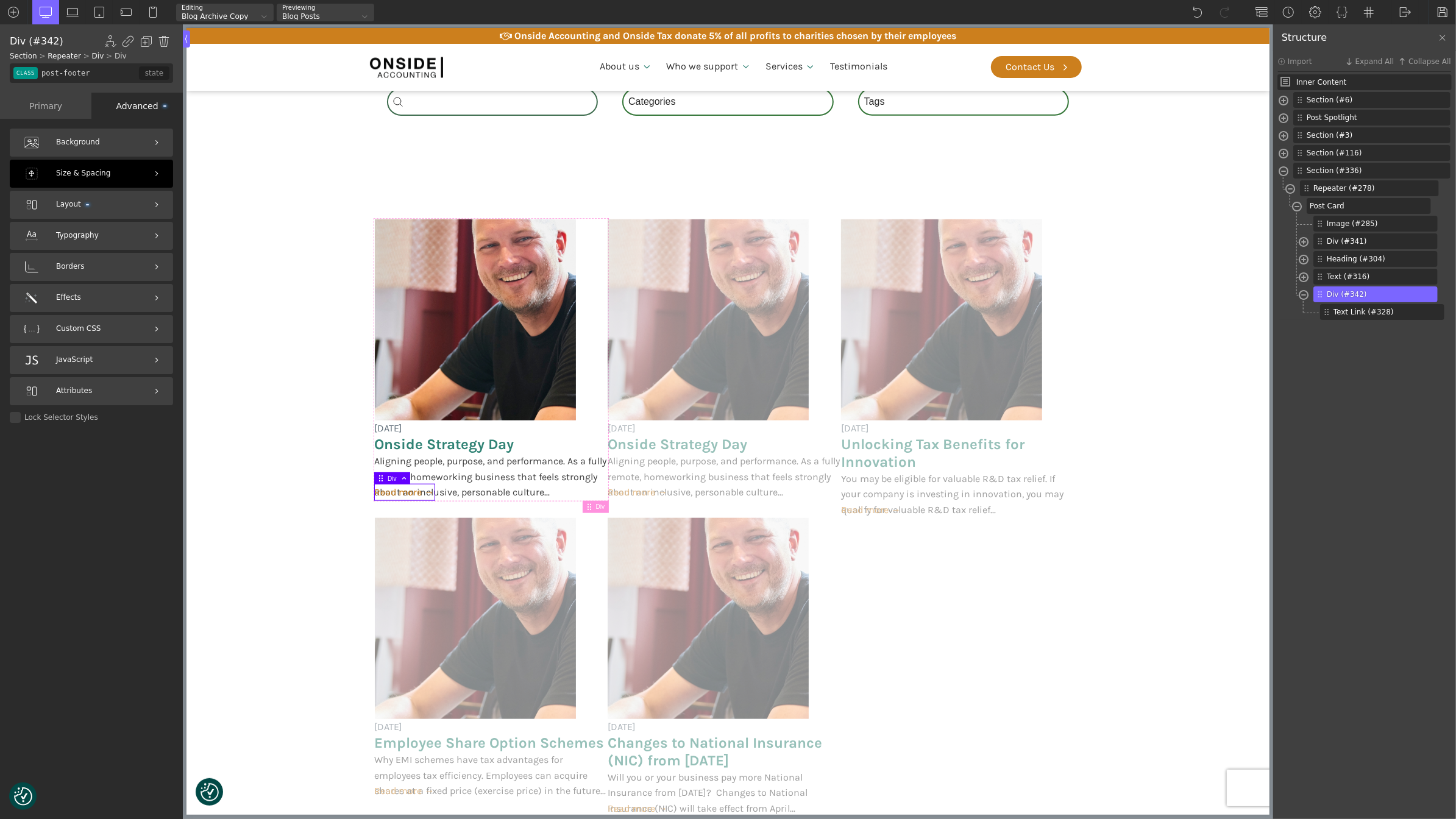
click at [107, 180] on div "Size & Spacing" at bounding box center [91, 174] width 164 height 28
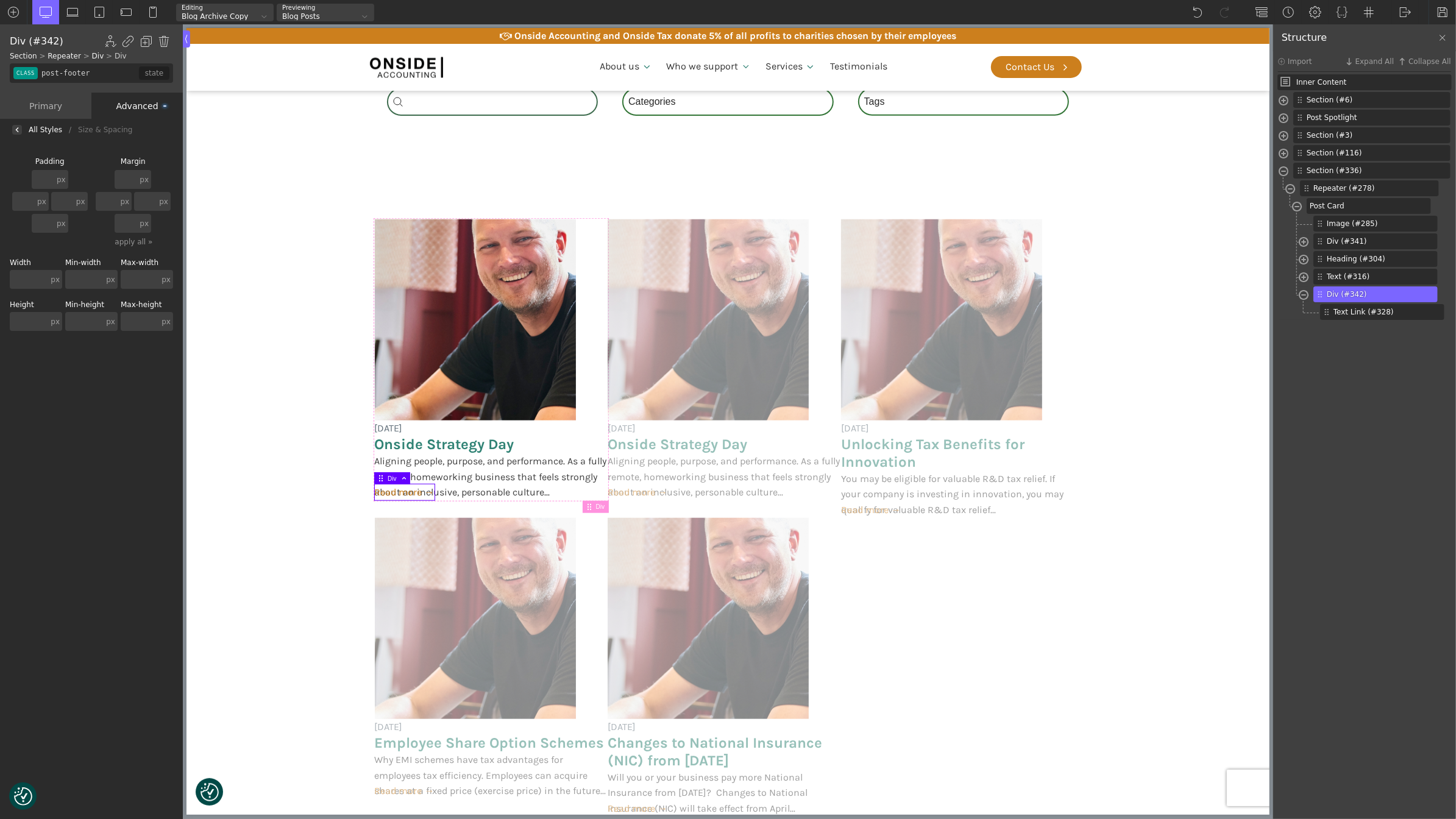
click at [125, 179] on input "text" at bounding box center [126, 180] width 23 height 19
type input "2"
click at [42, 178] on input "text" at bounding box center [43, 180] width 23 height 19
type input "2"
click at [1359, 276] on span "Text (#316)" at bounding box center [1366, 276] width 79 height 11
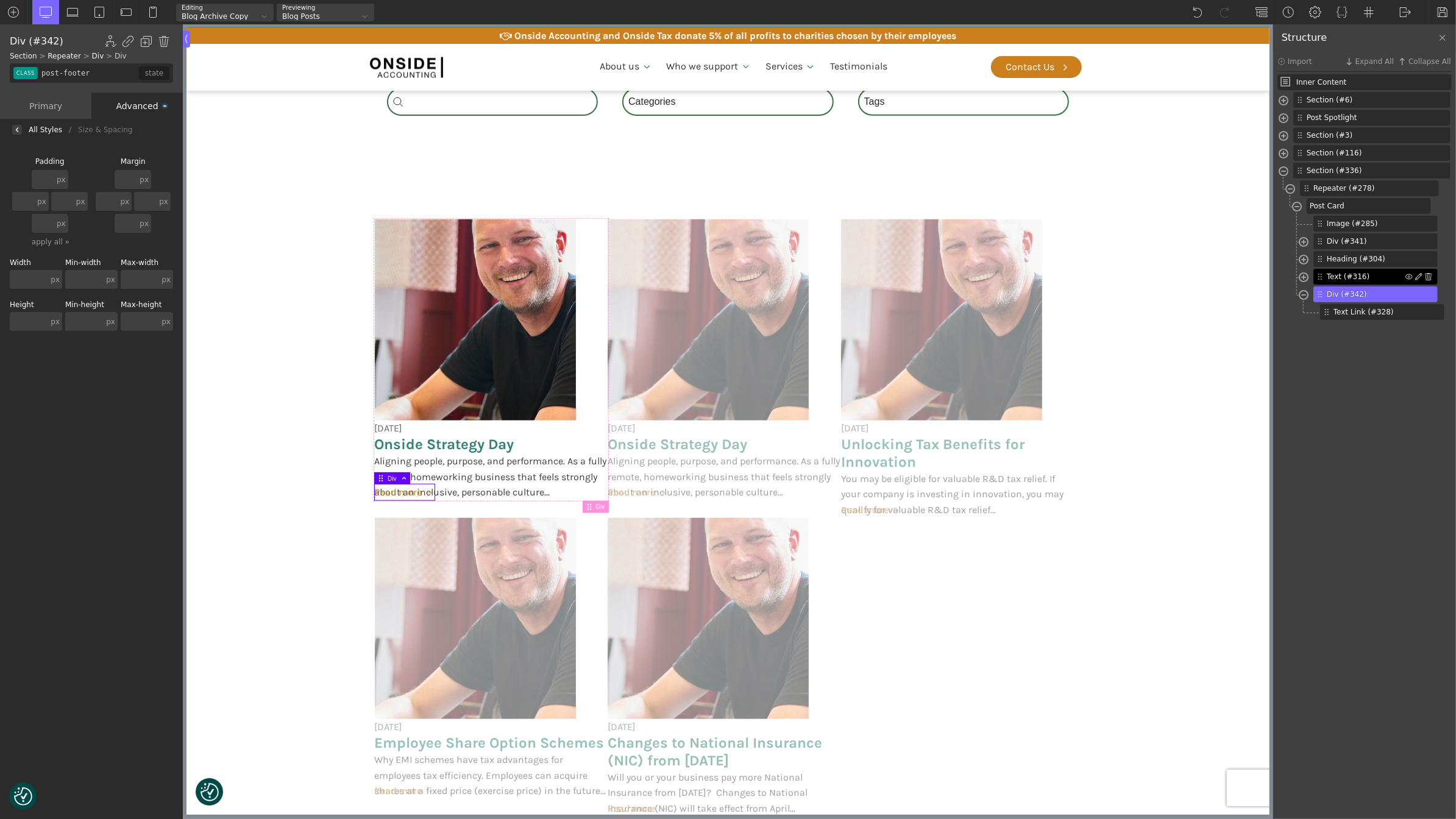
type input "post-excerpt"
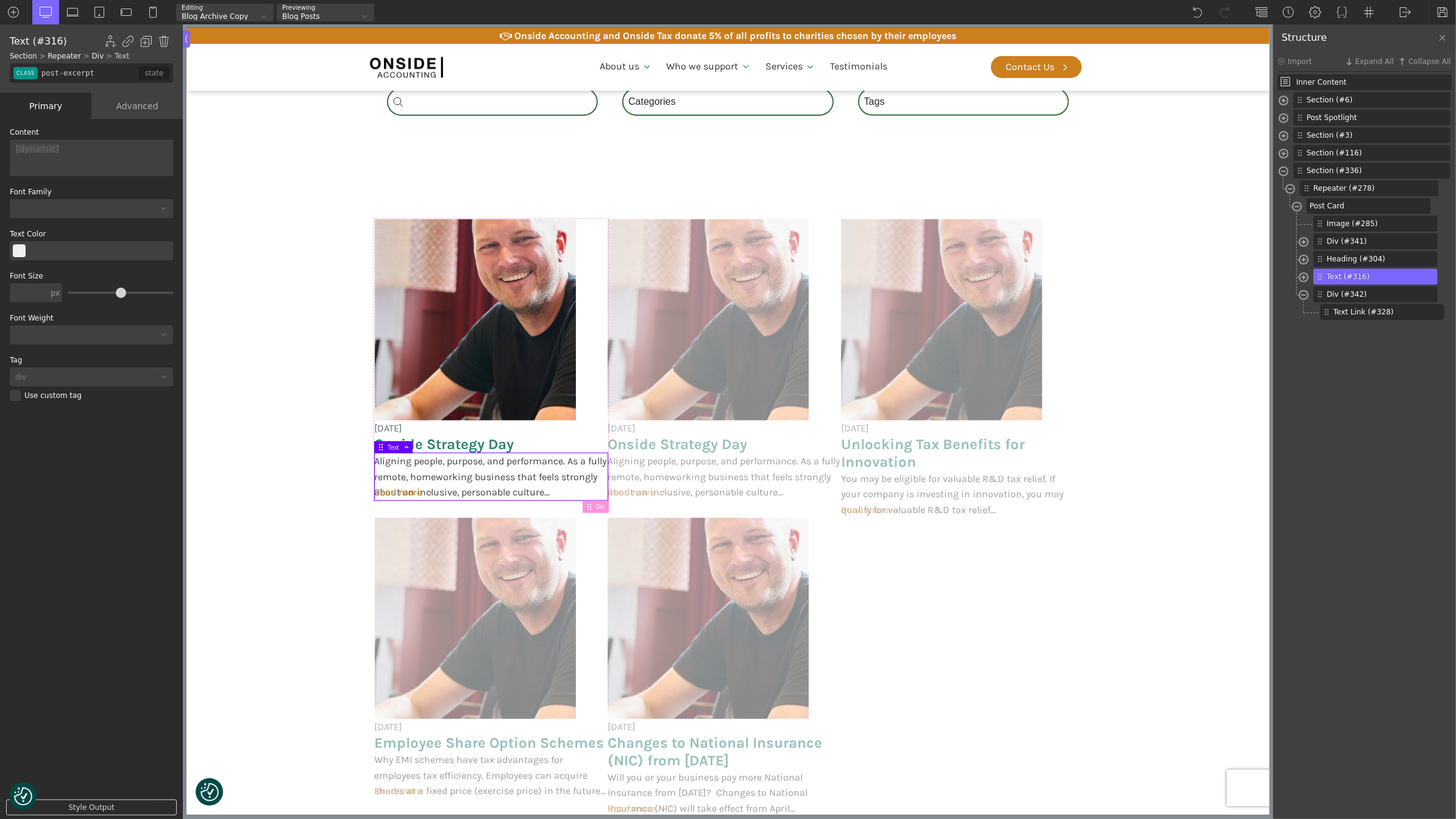
click at [133, 104] on div "Advanced" at bounding box center [137, 105] width 92 height 26
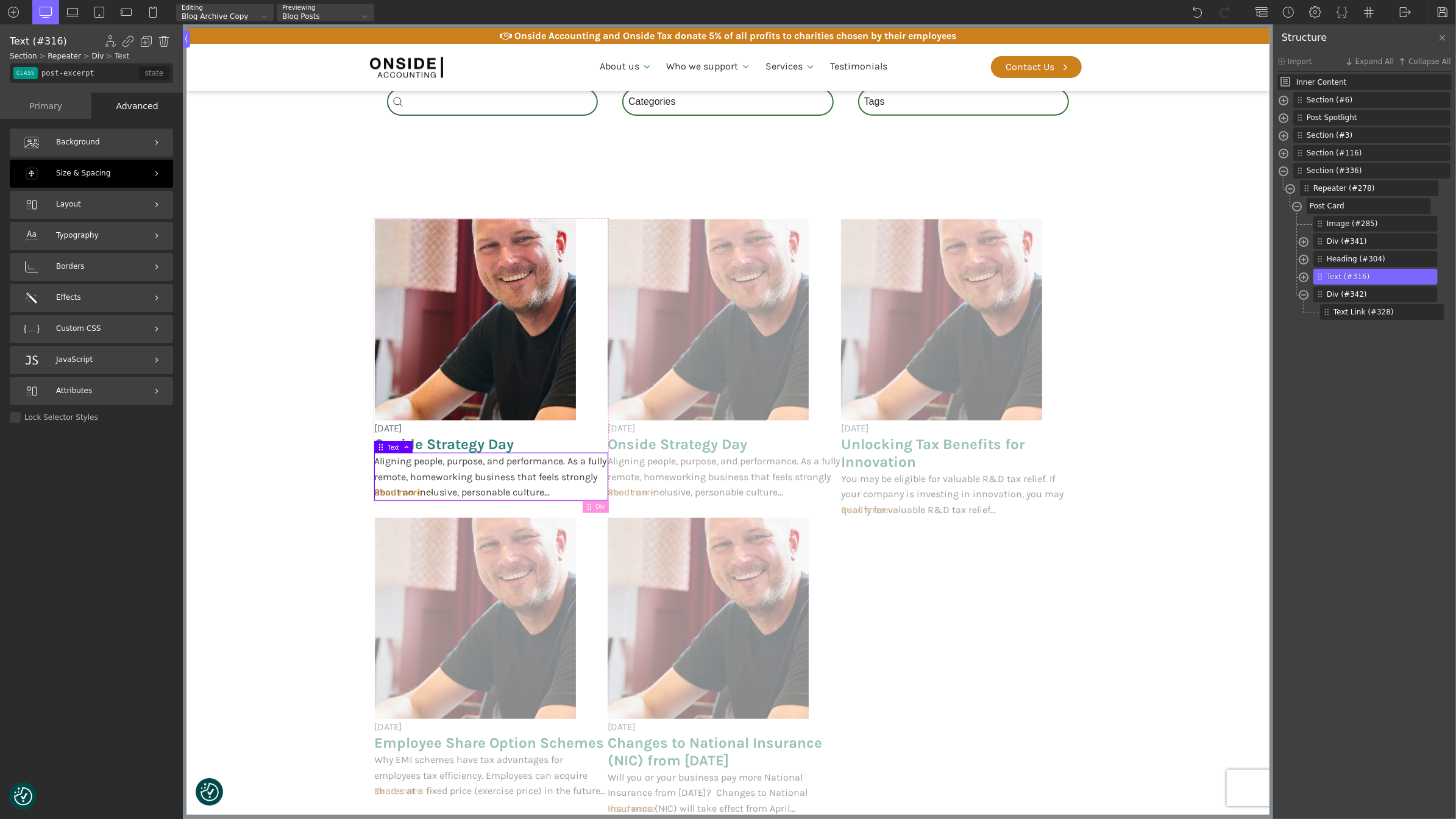
click at [96, 171] on span "Size & Spacing" at bounding box center [83, 173] width 55 height 12
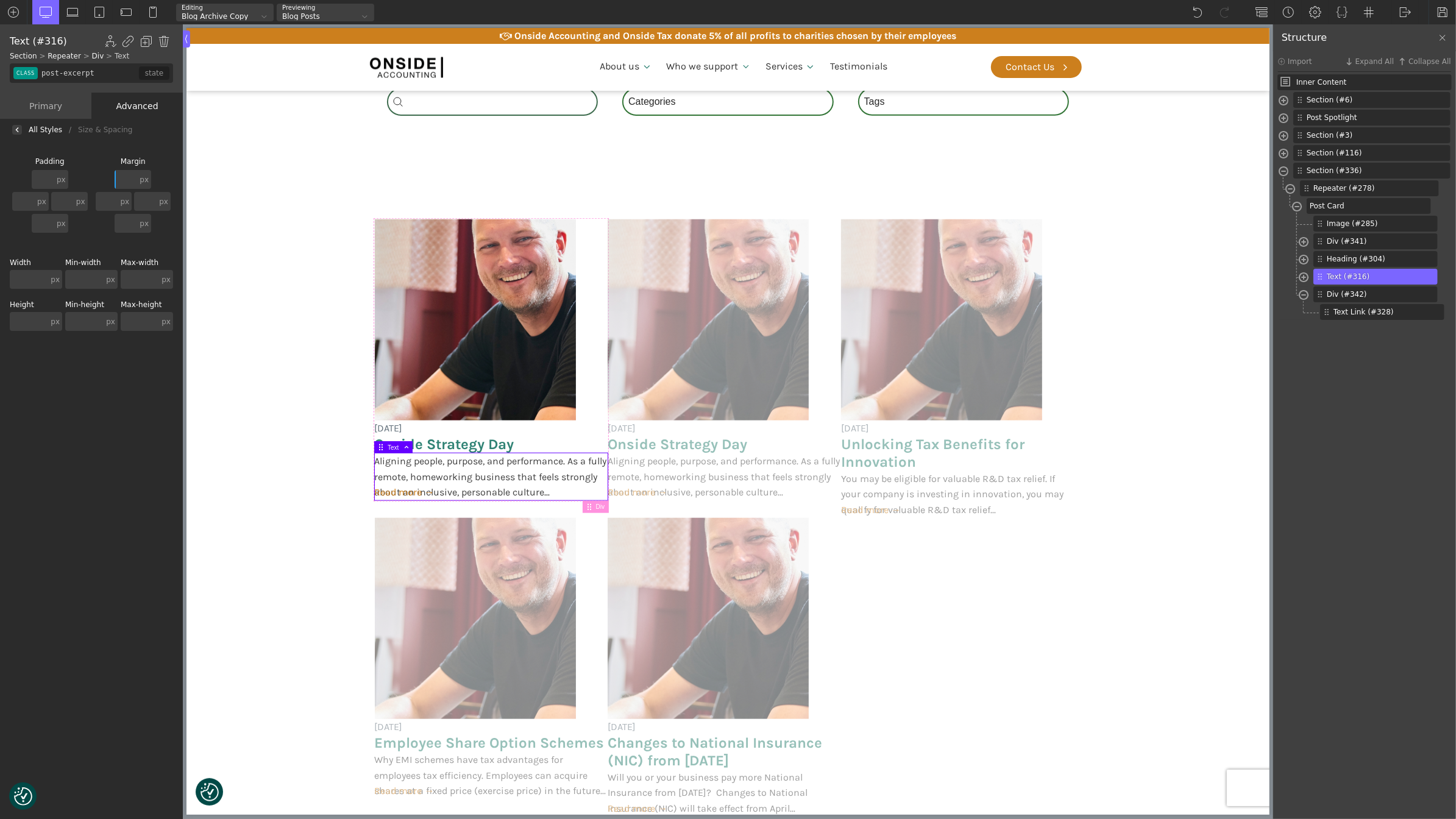
click at [130, 223] on input "text" at bounding box center [126, 223] width 23 height 19
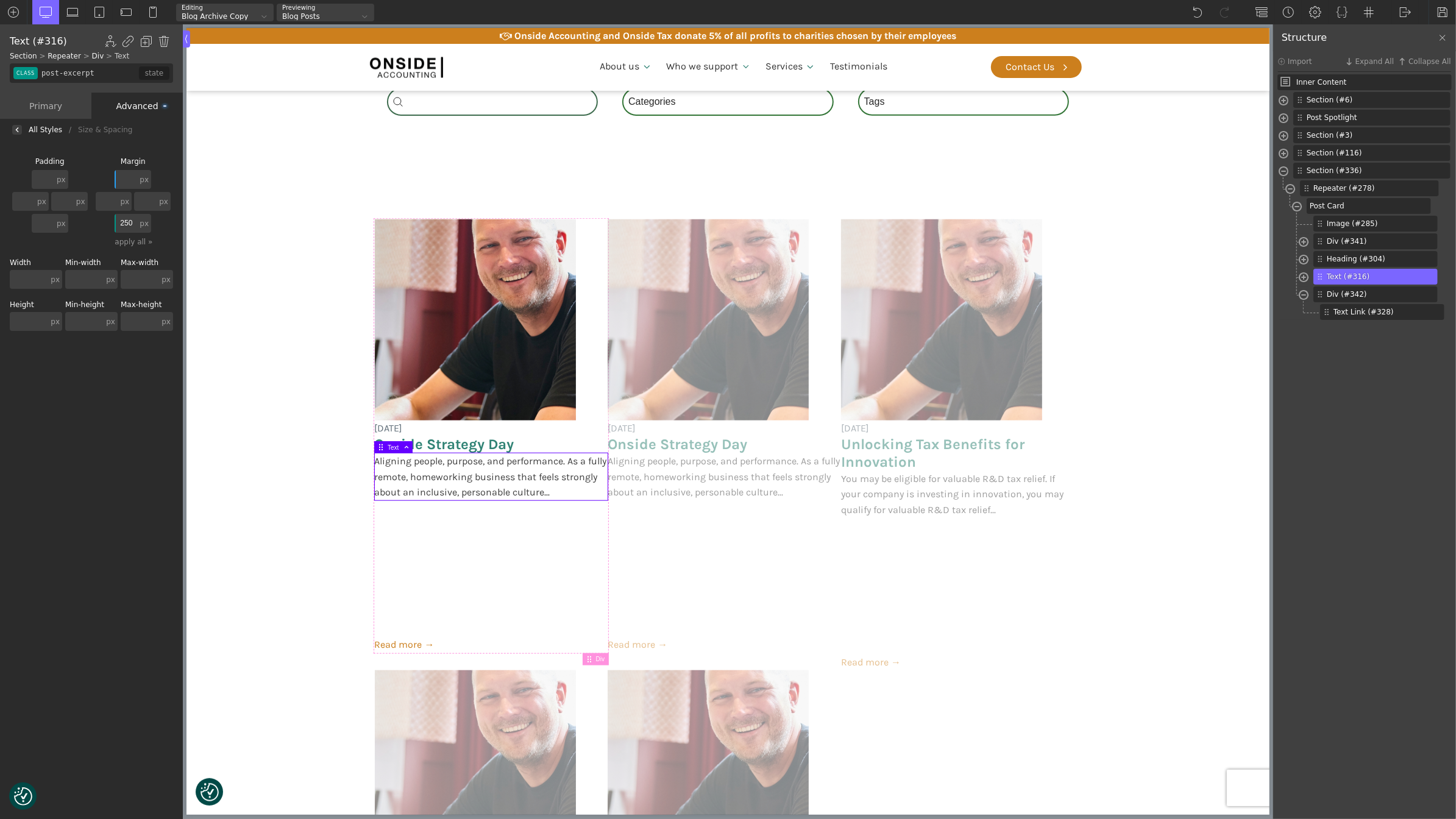
click at [127, 223] on input "250" at bounding box center [126, 223] width 23 height 19
type input "40"
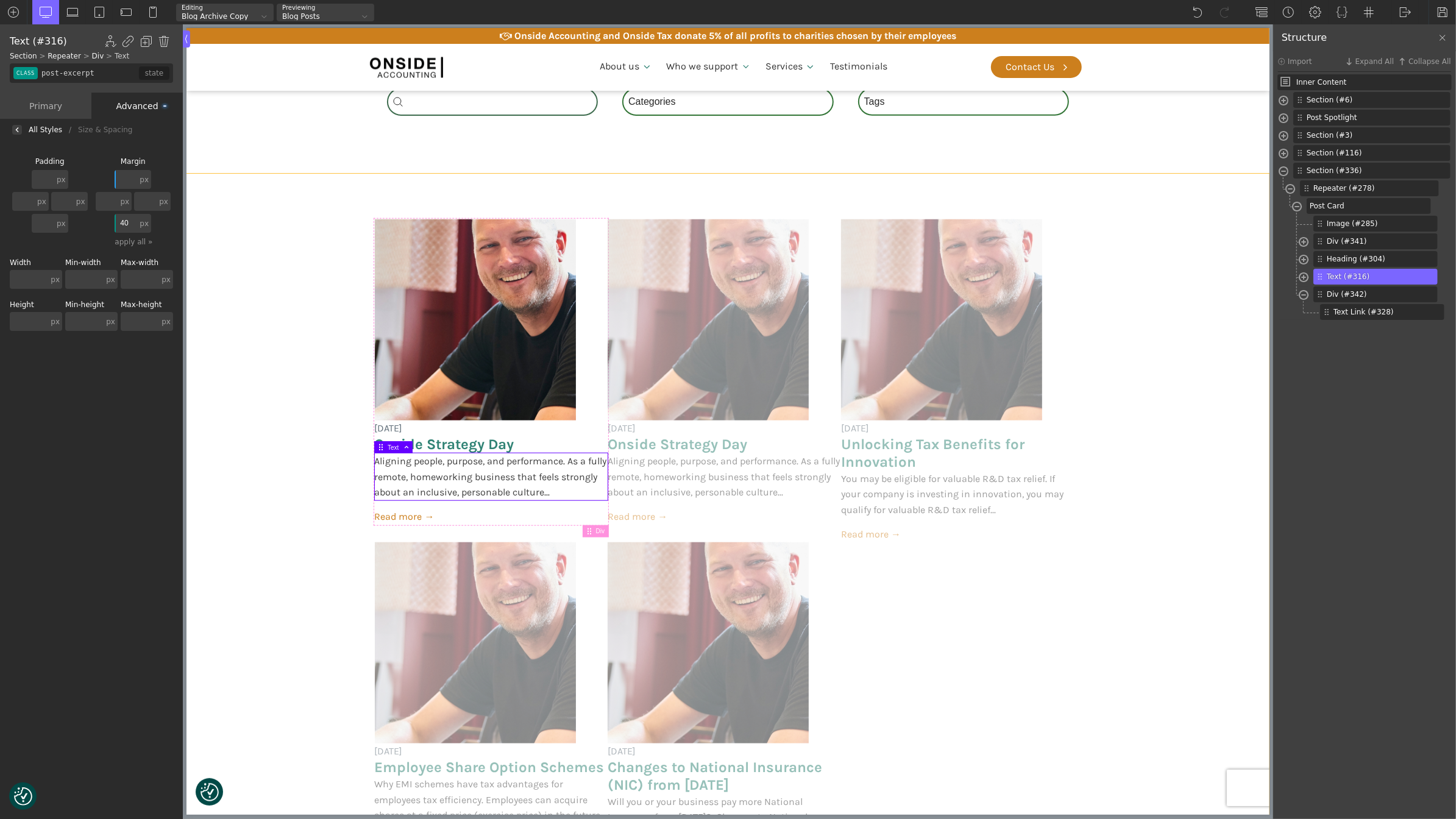
click at [276, 447] on section "[DATE] Onside Strategy Day Aligning people, purpose, and performance. As a full…" at bounding box center [727, 543] width 1083 height 738
type input "section-336-488"
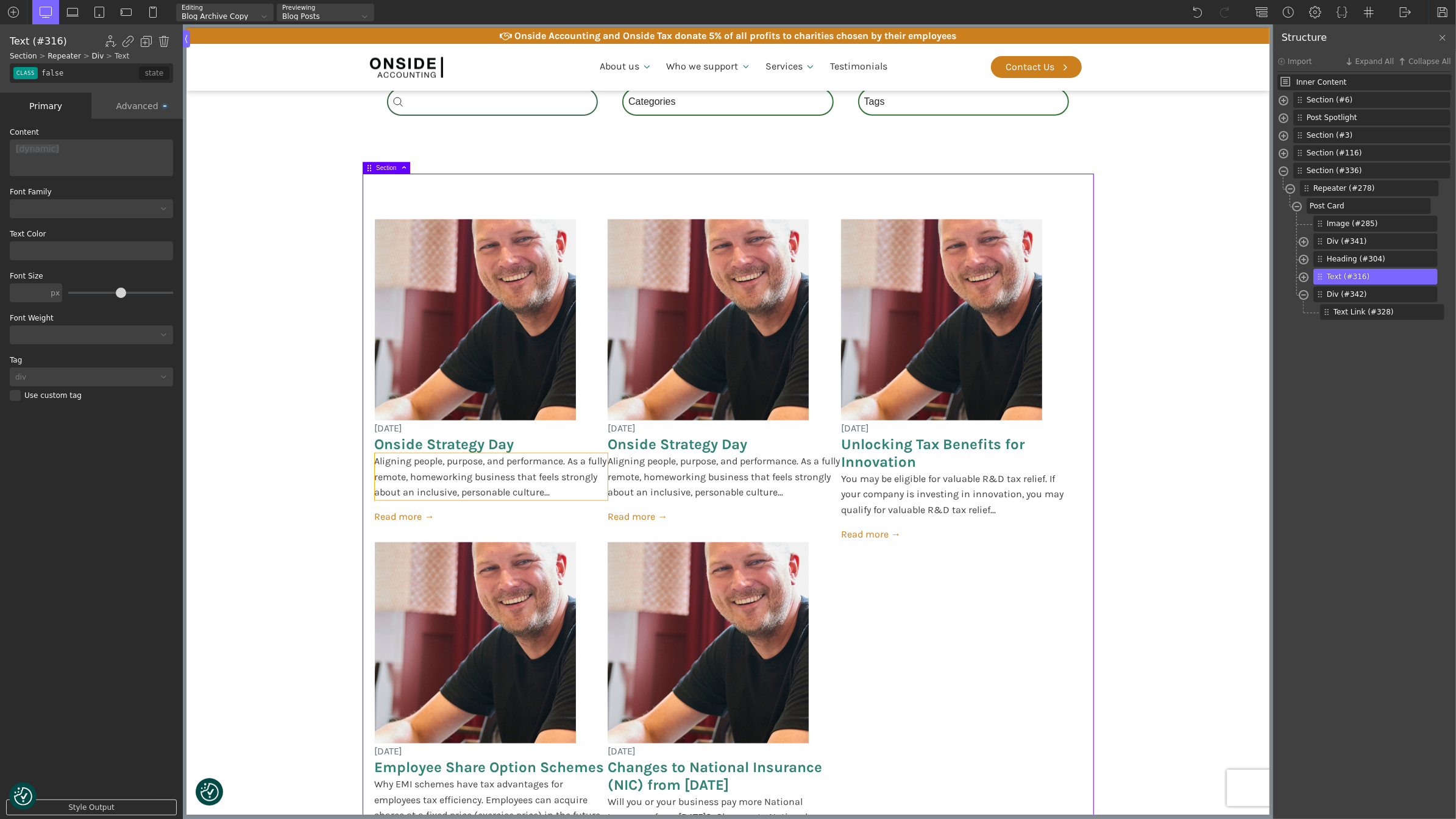
click at [489, 479] on span "Aligning people, purpose, and performance. As a fully remote, homeworking busin…" at bounding box center [490, 476] width 233 height 47
type input "post-excerpt"
